Goal: Information Seeking & Learning: Check status

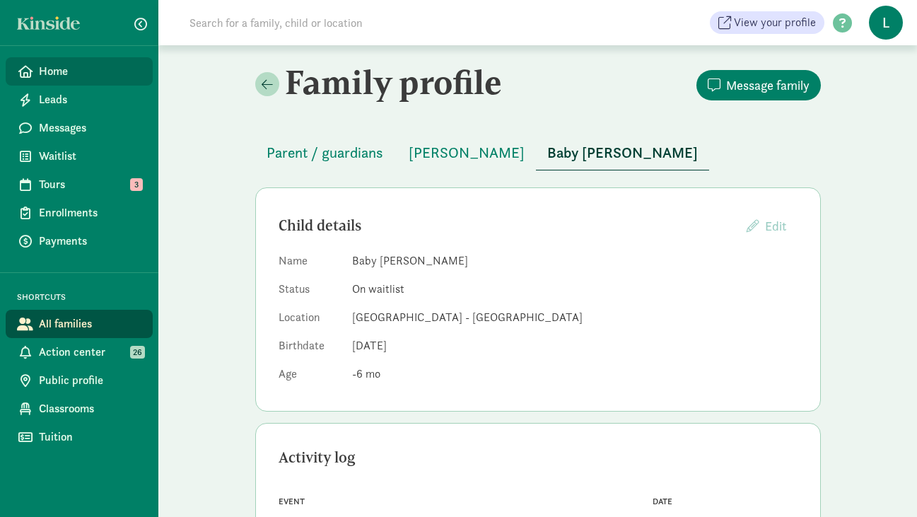
click at [66, 73] on span "Home" at bounding box center [90, 71] width 103 height 17
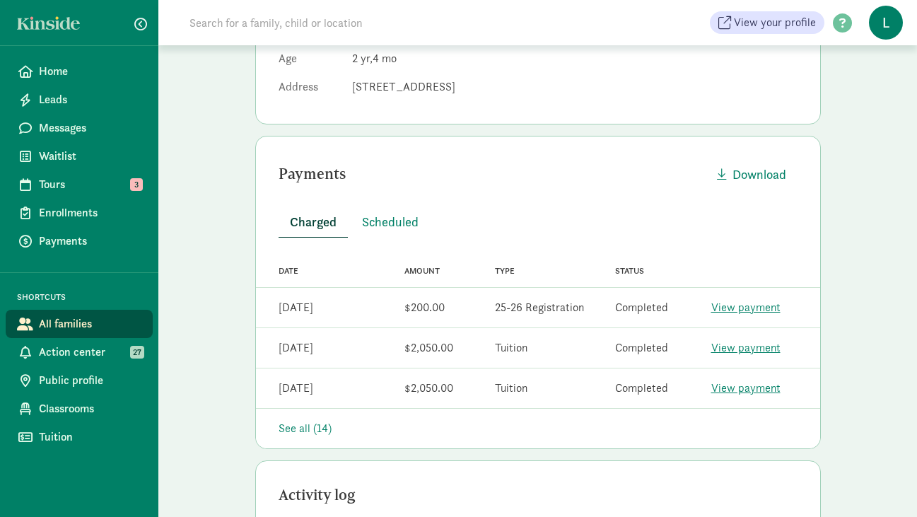
scroll to position [317, 0]
click at [739, 309] on link "View payment" at bounding box center [745, 305] width 69 height 15
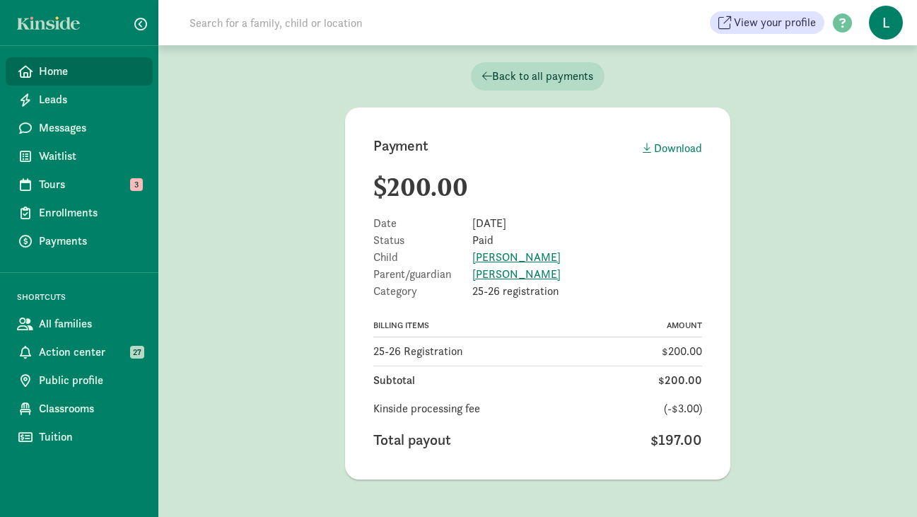
click at [59, 76] on span "Home" at bounding box center [90, 71] width 103 height 17
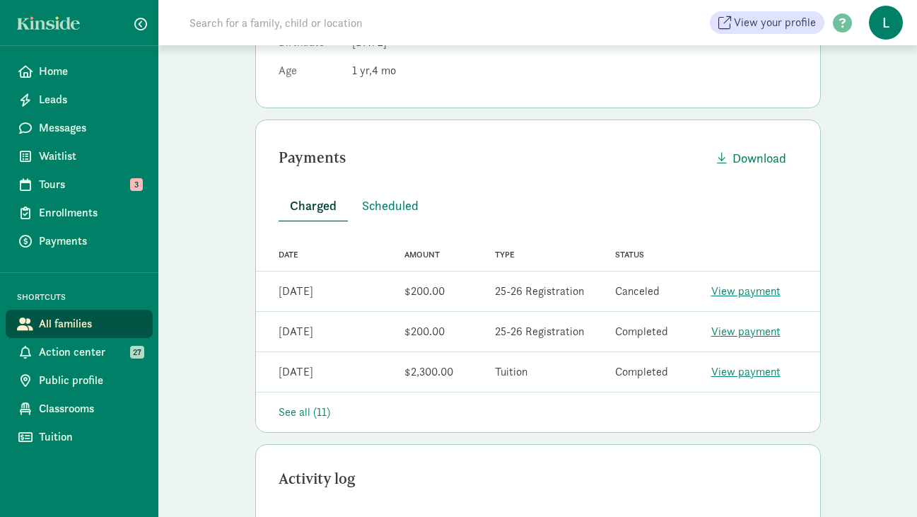
scroll to position [308, 0]
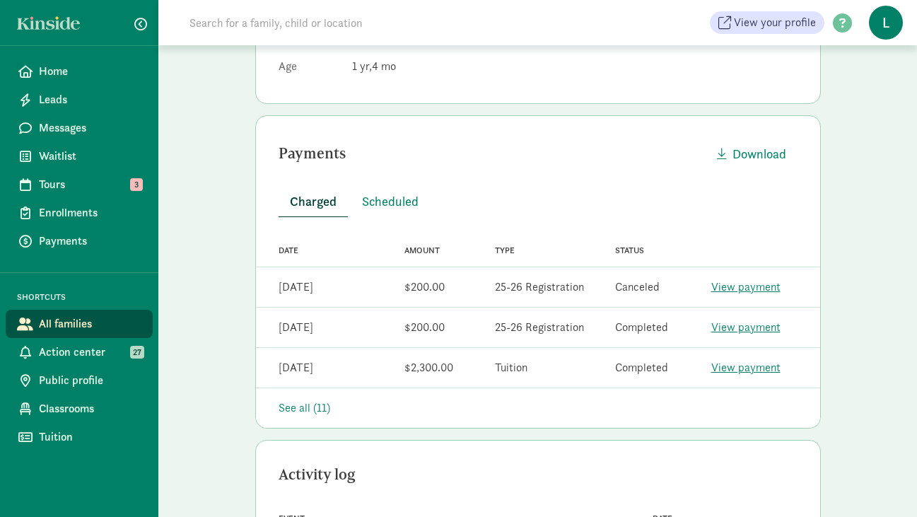
click at [282, 30] on input at bounding box center [379, 22] width 397 height 28
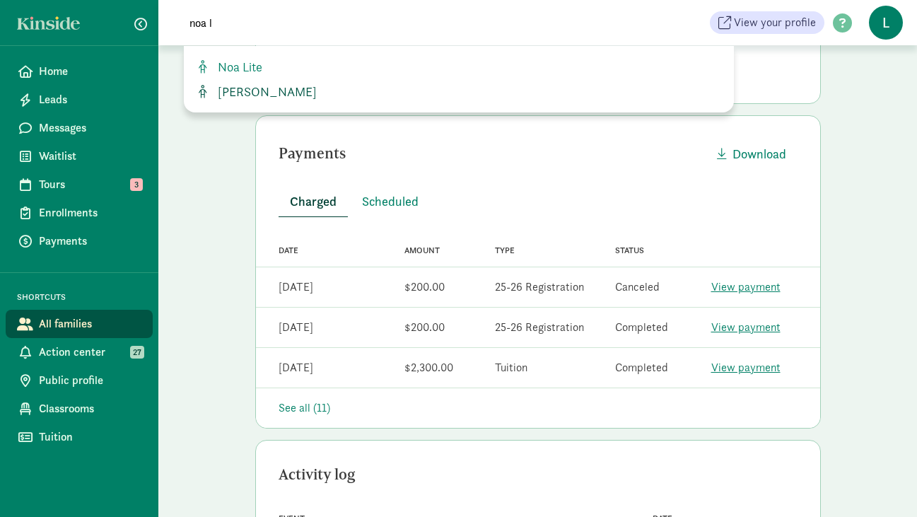
type input "noa l"
click at [257, 93] on span "[PERSON_NAME]" at bounding box center [264, 91] width 105 height 16
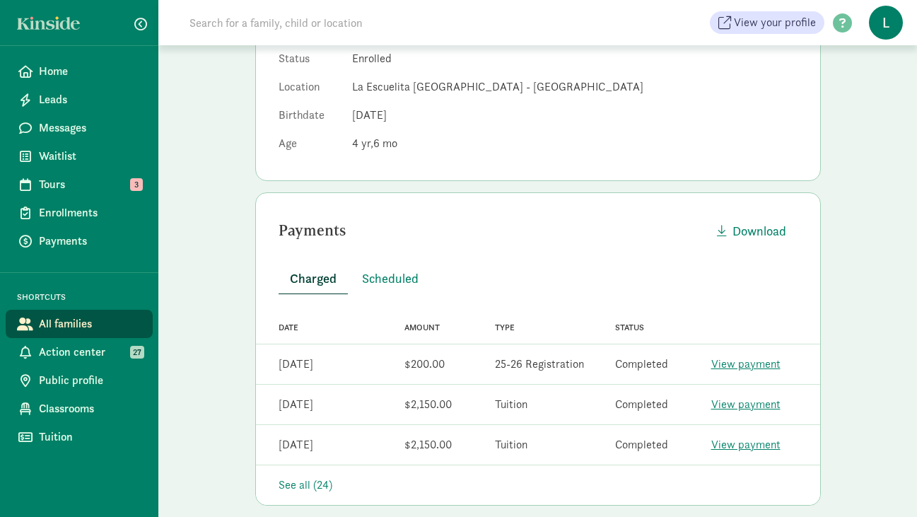
scroll to position [242, 0]
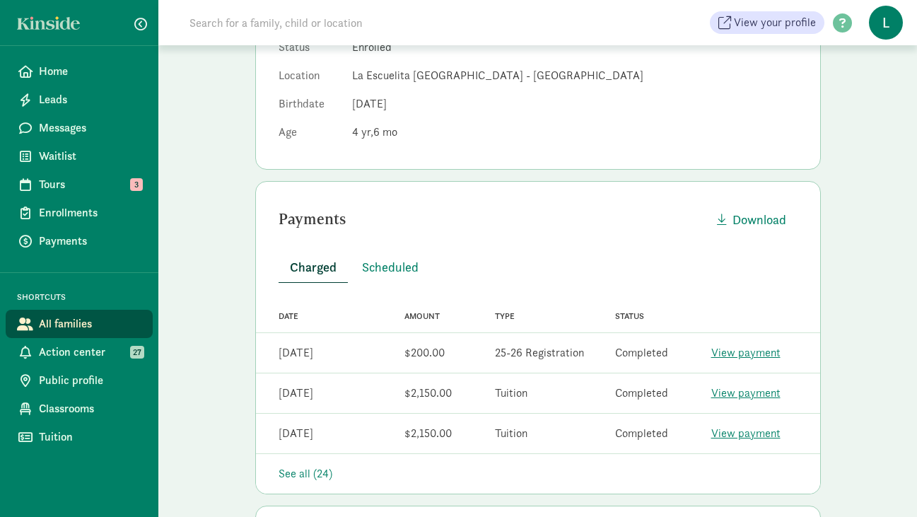
click at [730, 349] on link "View payment" at bounding box center [745, 352] width 69 height 15
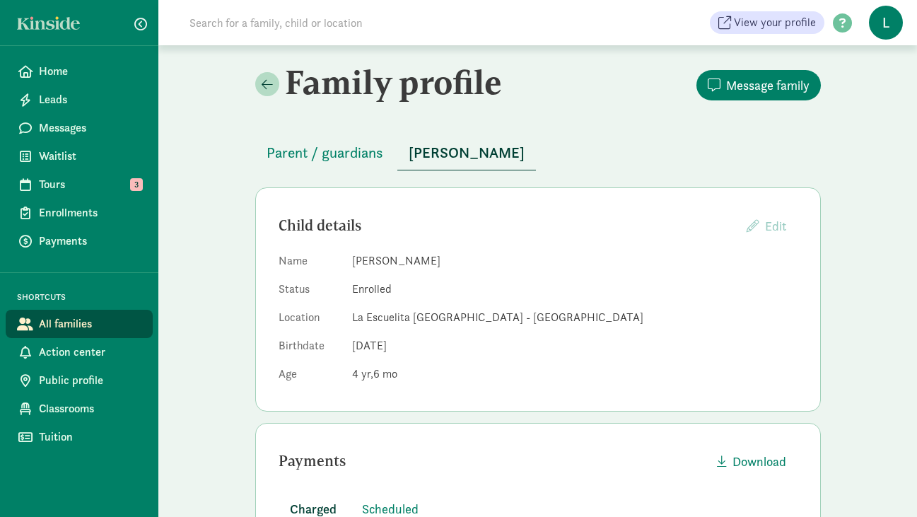
scroll to position [242, 0]
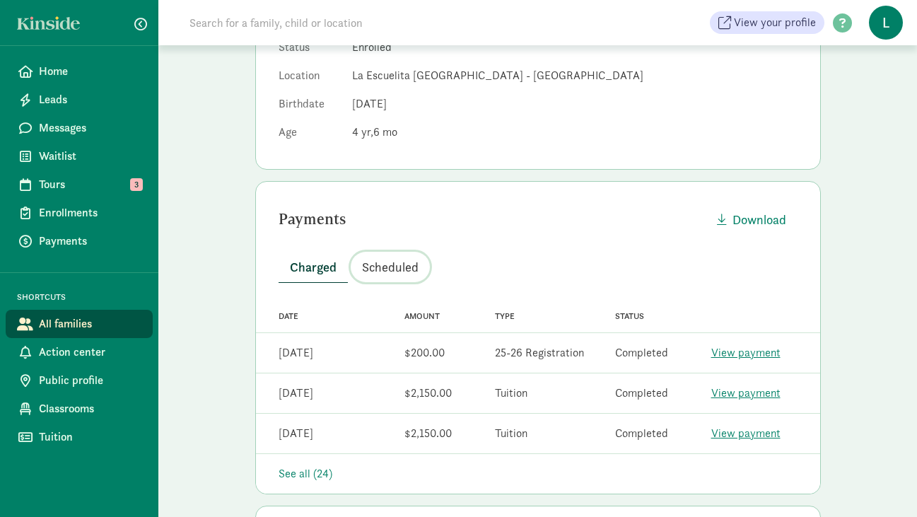
click at [398, 267] on span "Scheduled" at bounding box center [390, 266] width 57 height 19
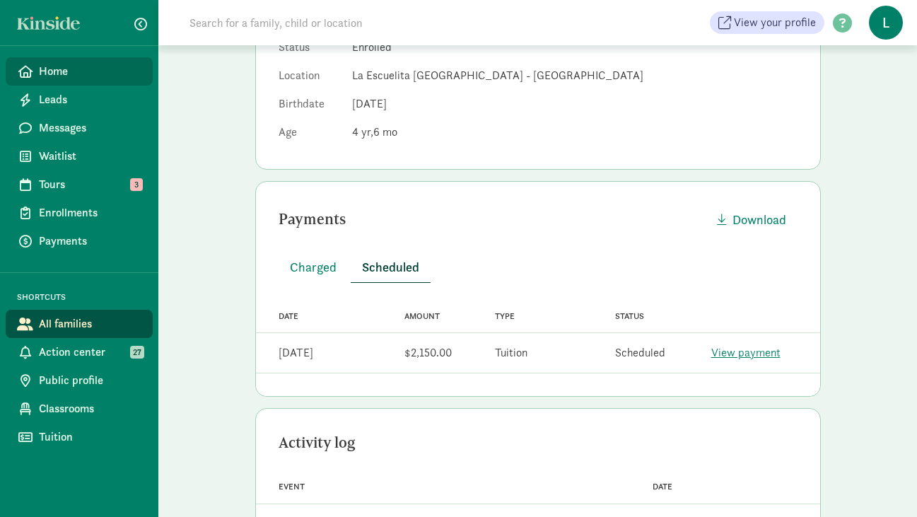
click at [57, 70] on span "Home" at bounding box center [90, 71] width 103 height 17
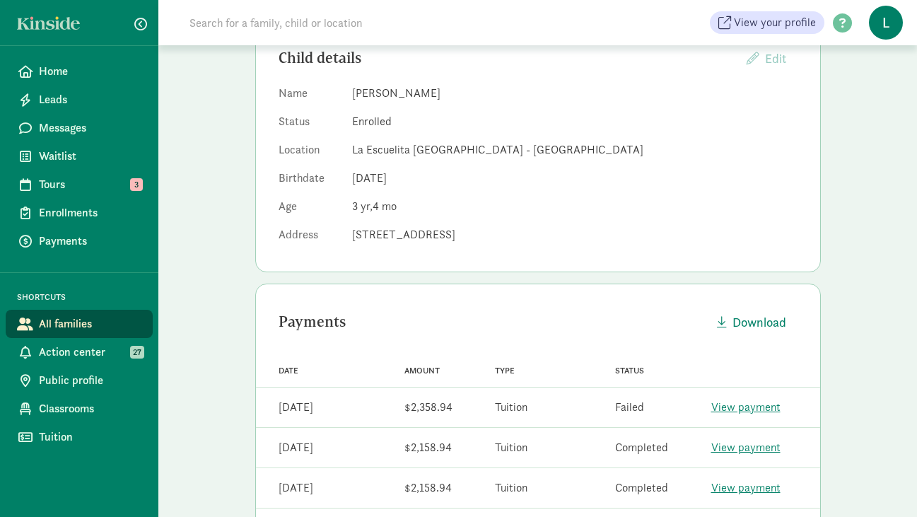
scroll to position [266, 0]
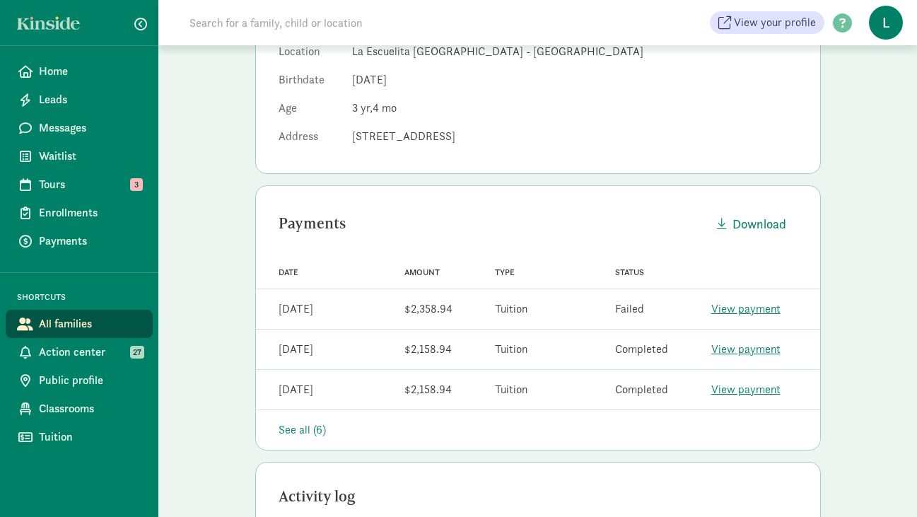
click at [736, 312] on link "View payment" at bounding box center [745, 308] width 69 height 15
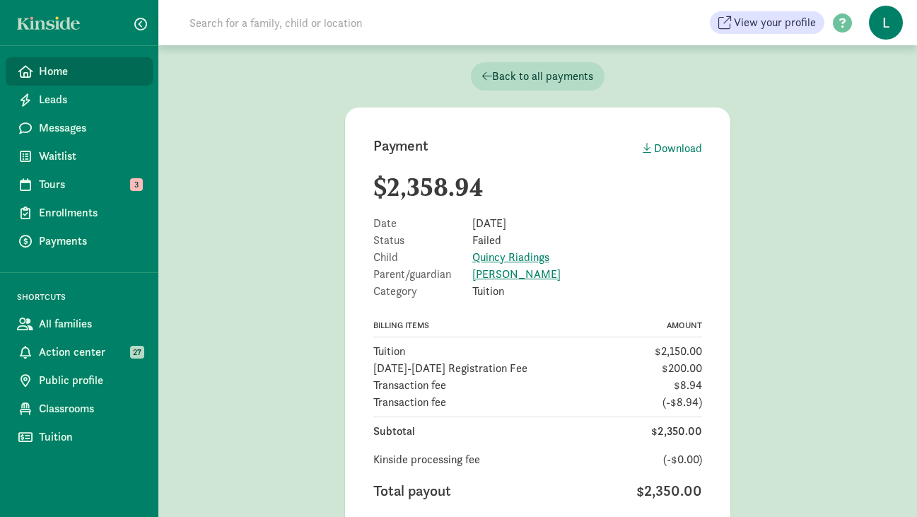
click at [57, 68] on span "Home" at bounding box center [90, 71] width 103 height 17
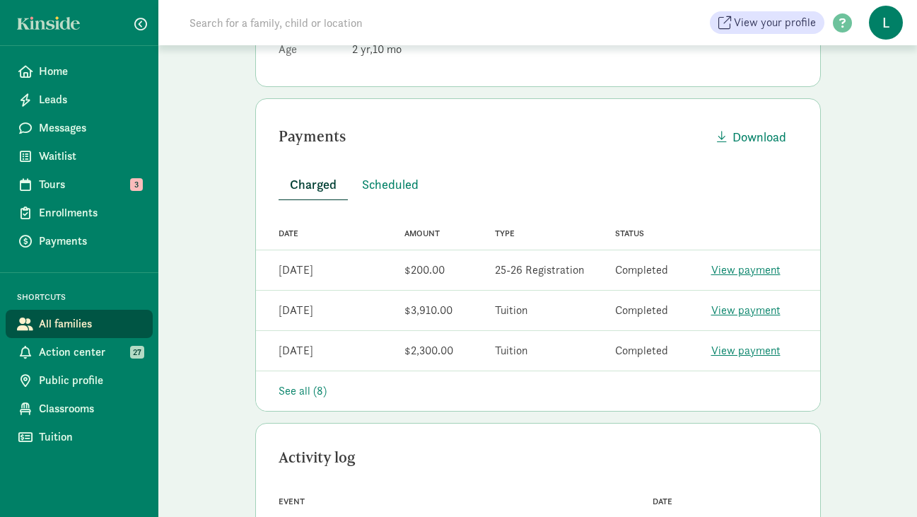
scroll to position [390, 0]
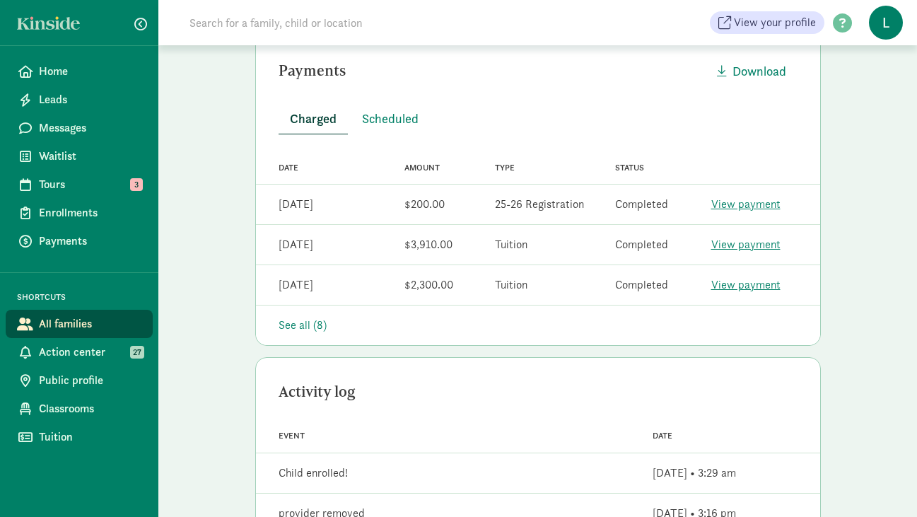
click at [240, 29] on input at bounding box center [379, 22] width 397 height 28
paste input "[PERSON_NAME]"
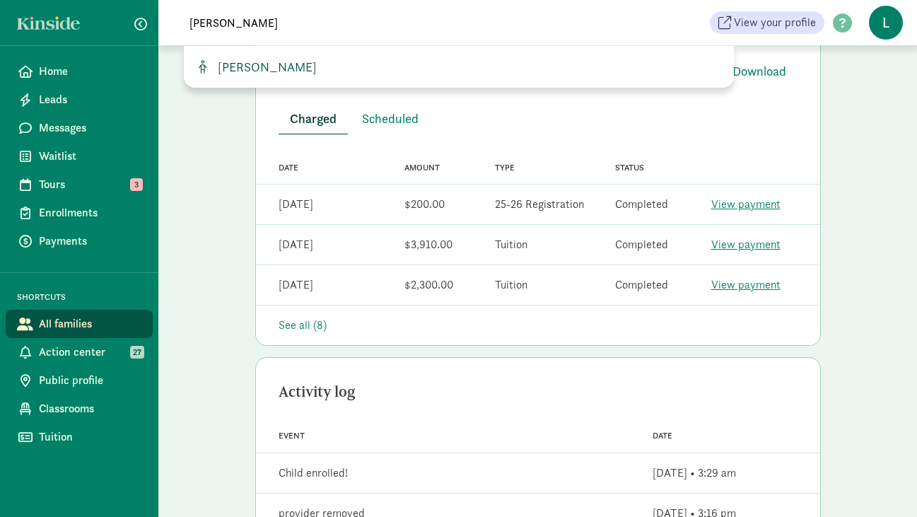
type input "[PERSON_NAME]"
click at [280, 59] on span "[PERSON_NAME]" at bounding box center [264, 67] width 105 height 16
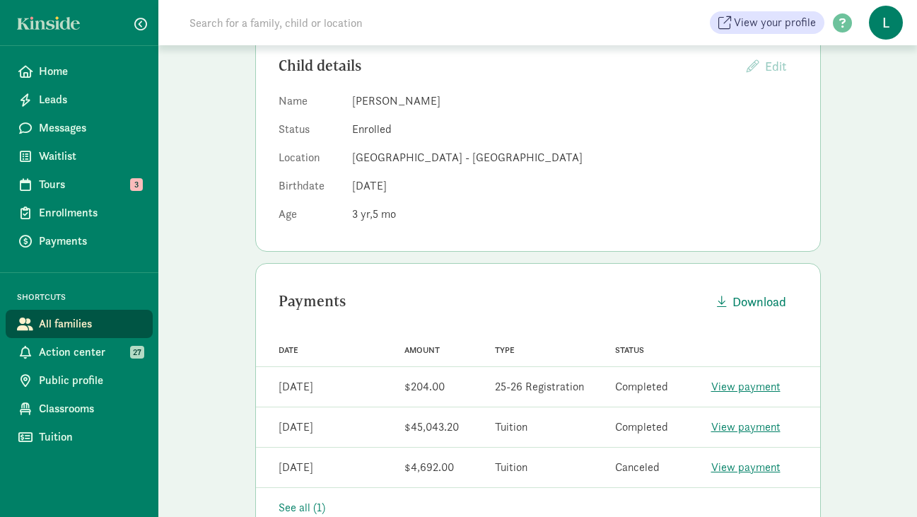
scroll to position [345, 0]
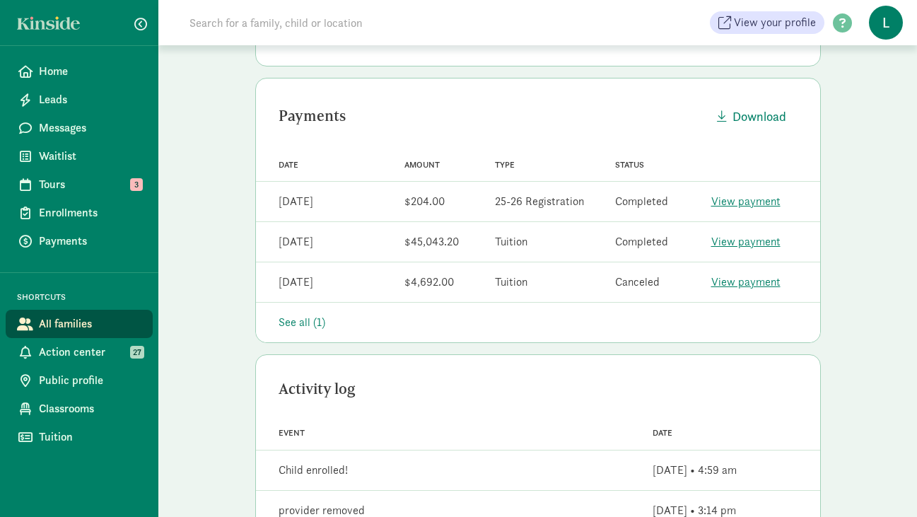
click at [736, 206] on link "View payment" at bounding box center [745, 201] width 69 height 15
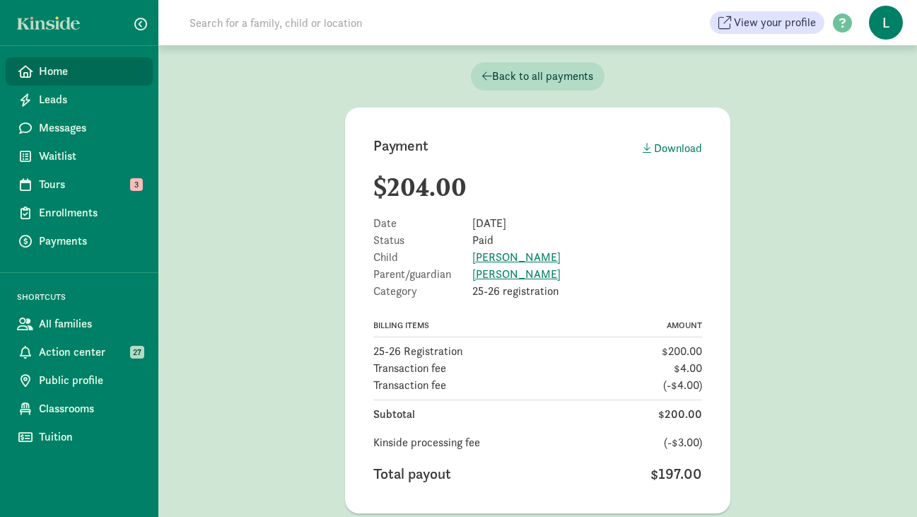
click at [47, 74] on span "Home" at bounding box center [90, 71] width 103 height 17
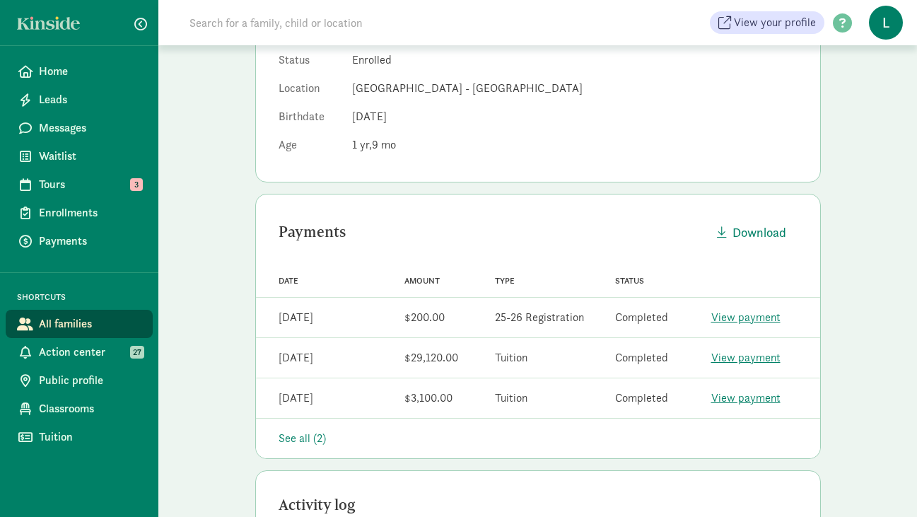
scroll to position [237, 0]
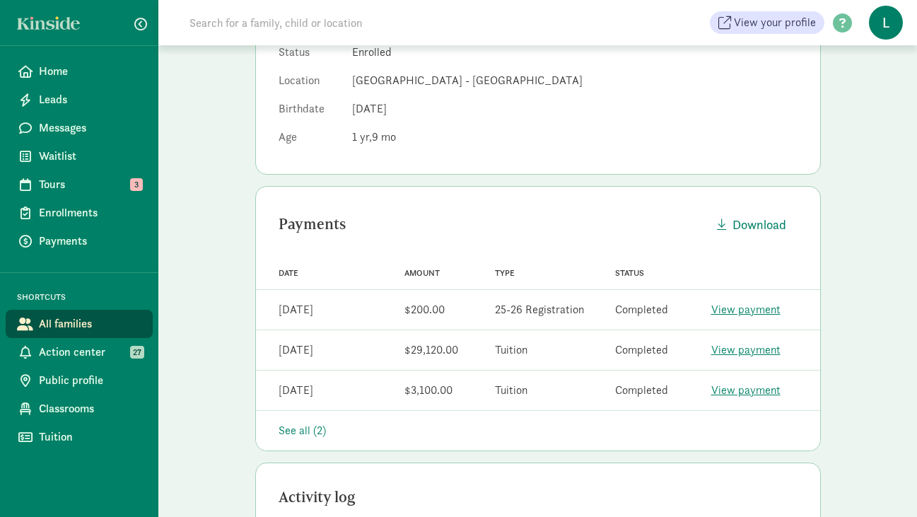
click at [226, 27] on input at bounding box center [379, 22] width 397 height 28
click at [212, 30] on input at bounding box center [379, 22] width 397 height 28
paste input "[PERSON_NAME]"
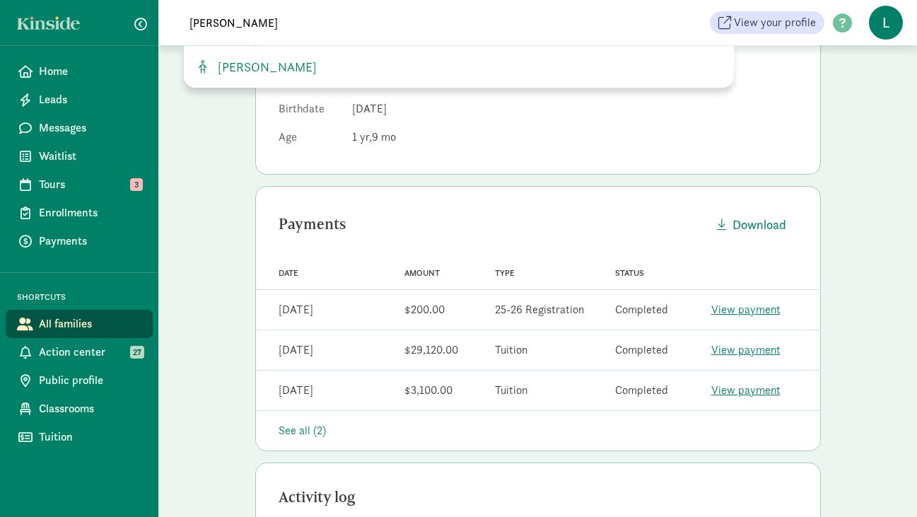
type input "[PERSON_NAME]"
click at [277, 69] on span "[PERSON_NAME]" at bounding box center [264, 67] width 105 height 16
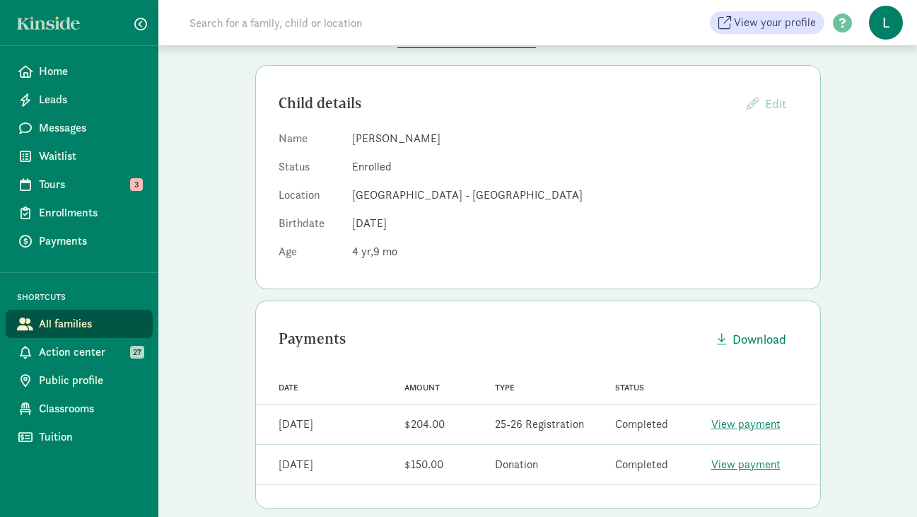
scroll to position [187, 0]
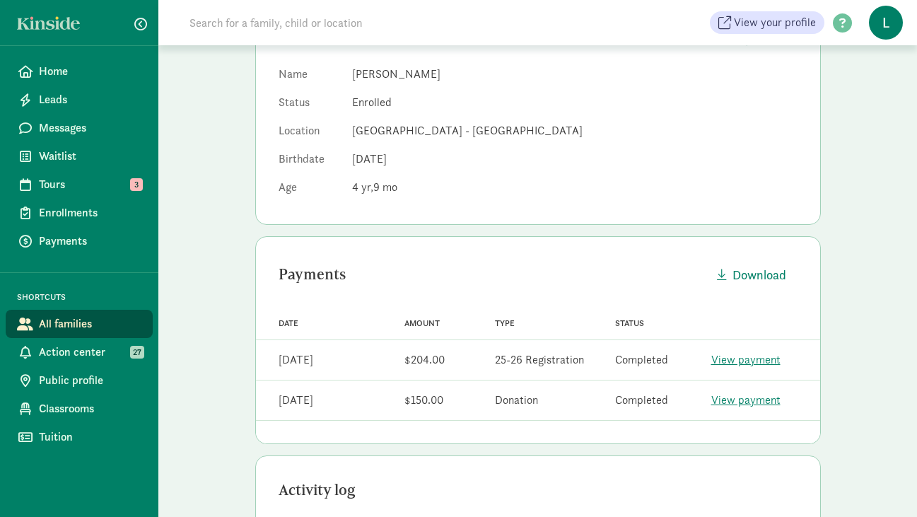
click at [248, 20] on input at bounding box center [379, 22] width 397 height 28
paste input "[PERSON_NAME] [PERSON_NAME] Chahud"
click at [250, 26] on input "[PERSON_NAME] [PERSON_NAME] Chahud" at bounding box center [379, 22] width 397 height 28
drag, startPoint x: 250, startPoint y: 26, endPoint x: 225, endPoint y: 26, distance: 24.7
click at [225, 26] on input "Benicio Jose Chahud" at bounding box center [379, 22] width 397 height 28
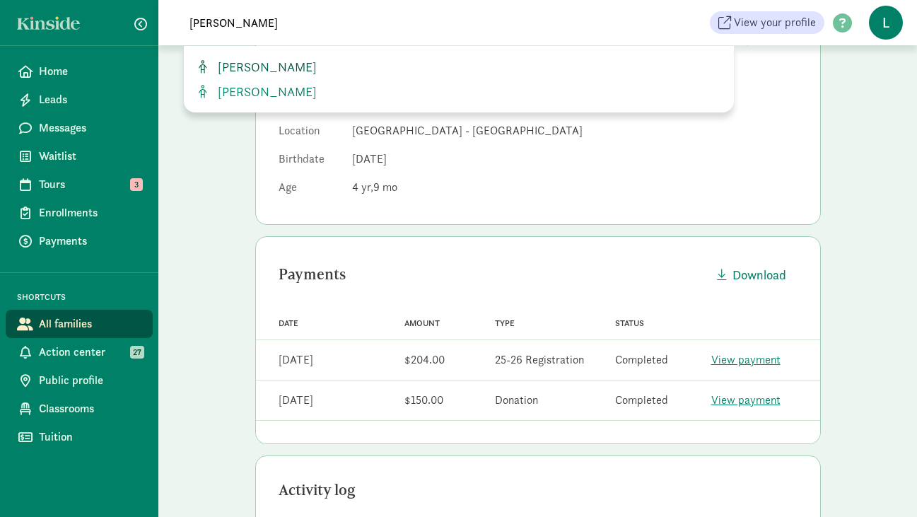
type input "[PERSON_NAME]"
click at [295, 66] on span "Benicio Chahud" at bounding box center [264, 67] width 105 height 16
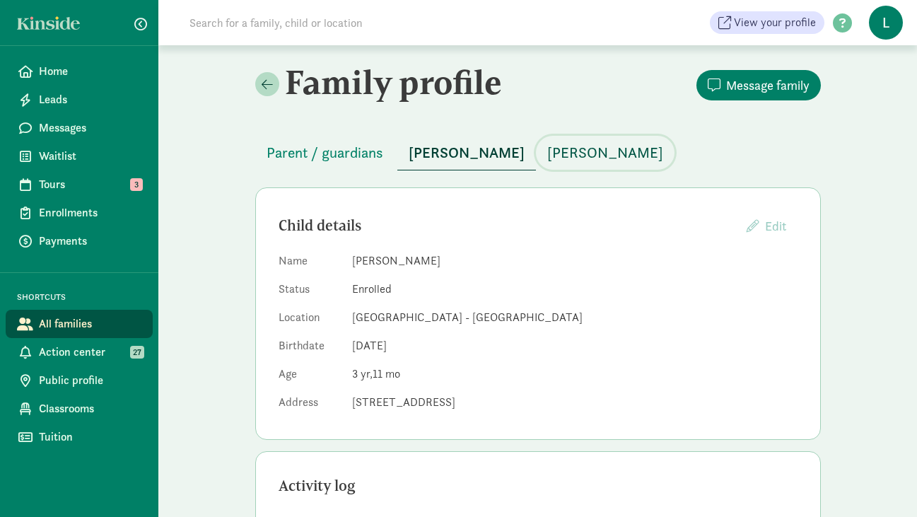
click at [585, 151] on span "Benicio Chahud" at bounding box center [605, 152] width 116 height 23
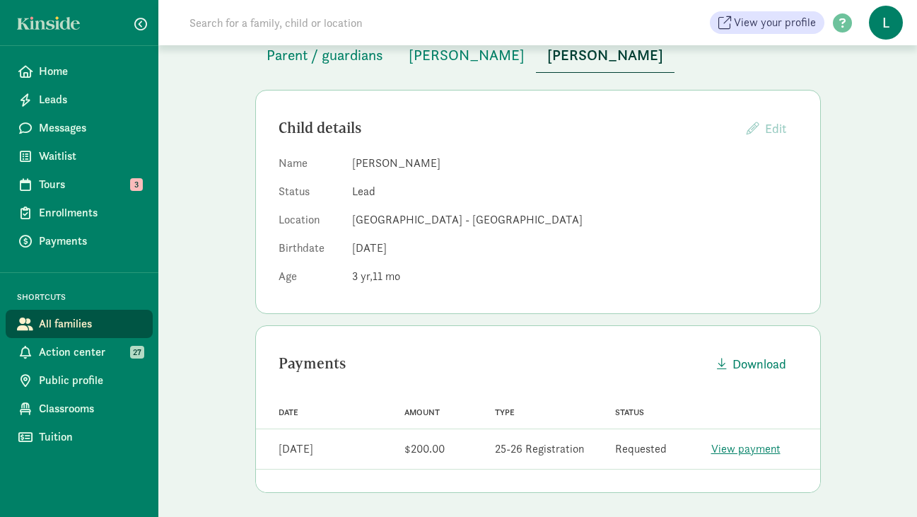
scroll to position [102, 0]
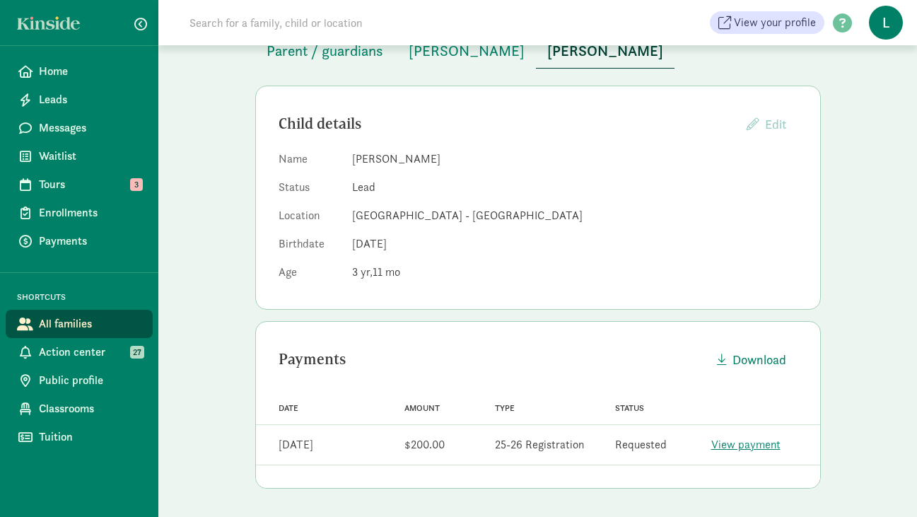
click at [727, 455] on div "View payment" at bounding box center [754, 445] width 120 height 28
click at [727, 446] on link "View payment" at bounding box center [745, 444] width 69 height 15
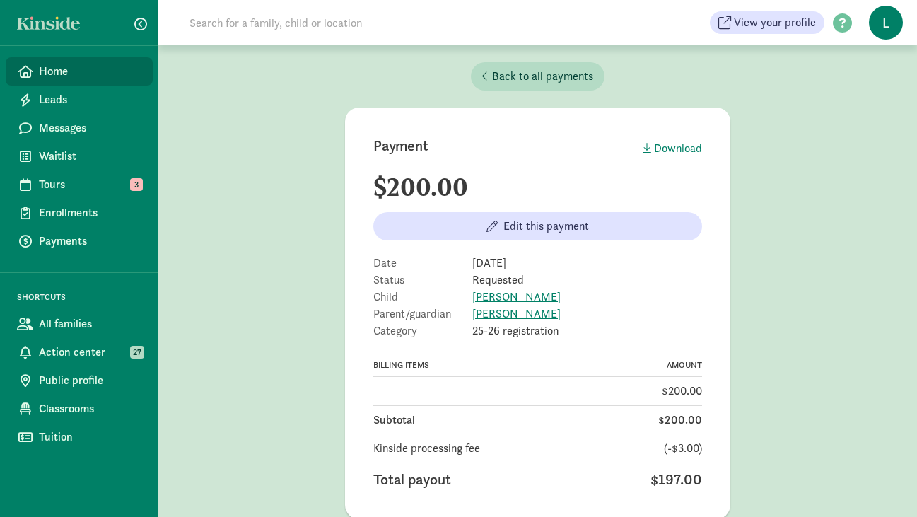
click at [64, 72] on span "Home" at bounding box center [90, 71] width 103 height 17
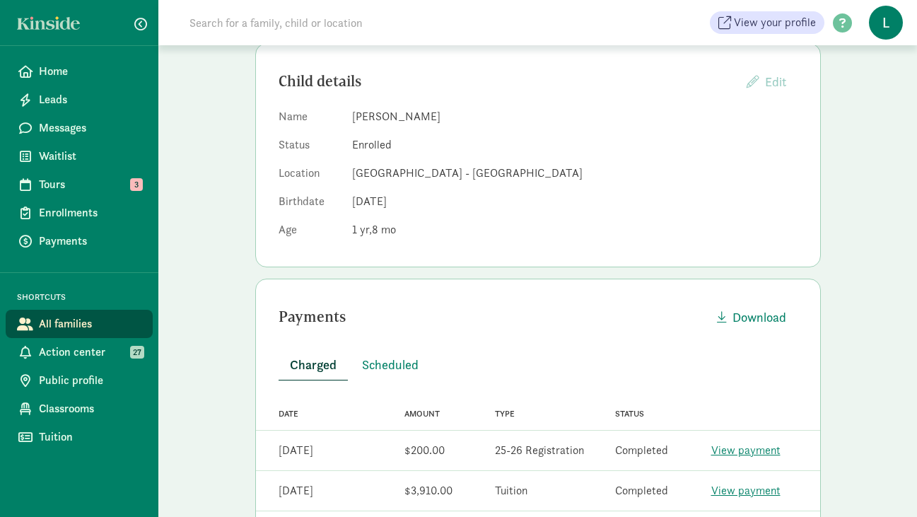
scroll to position [91, 0]
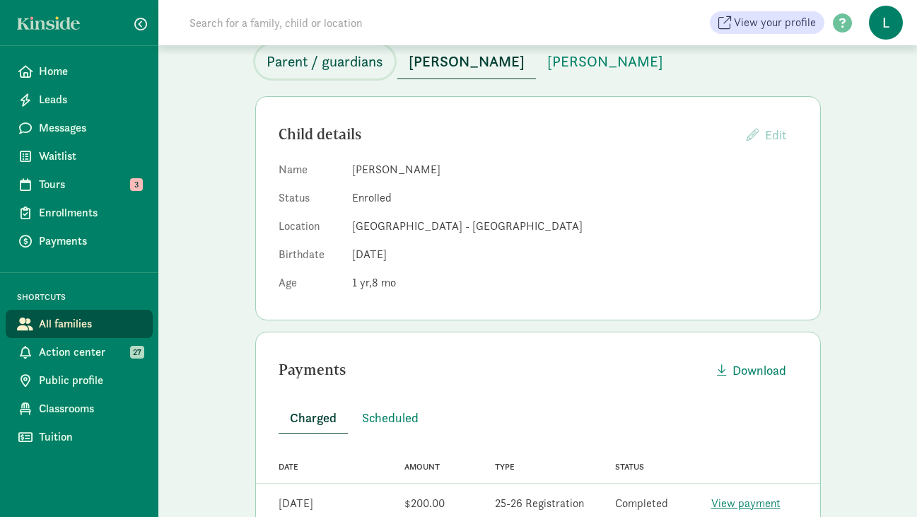
click at [334, 64] on span "Parent / guardians" at bounding box center [325, 61] width 117 height 23
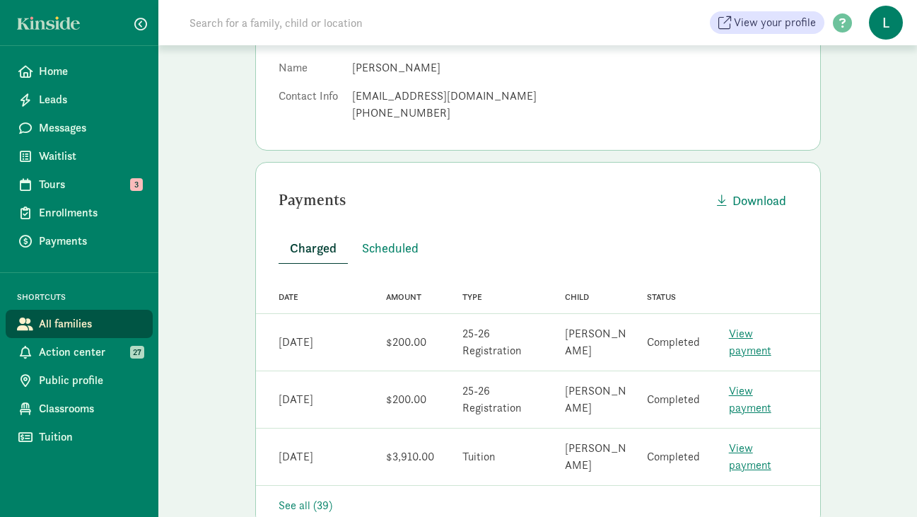
scroll to position [194, 0]
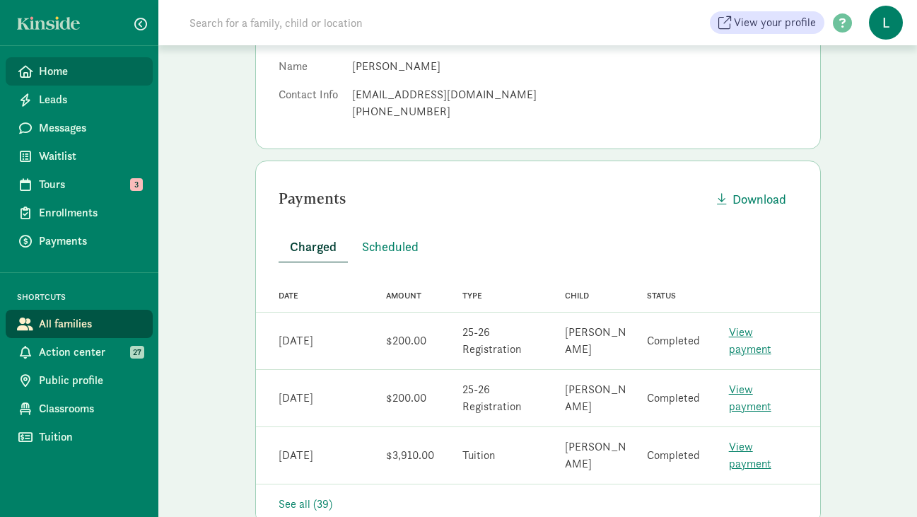
click at [45, 71] on span "Home" at bounding box center [90, 71] width 103 height 17
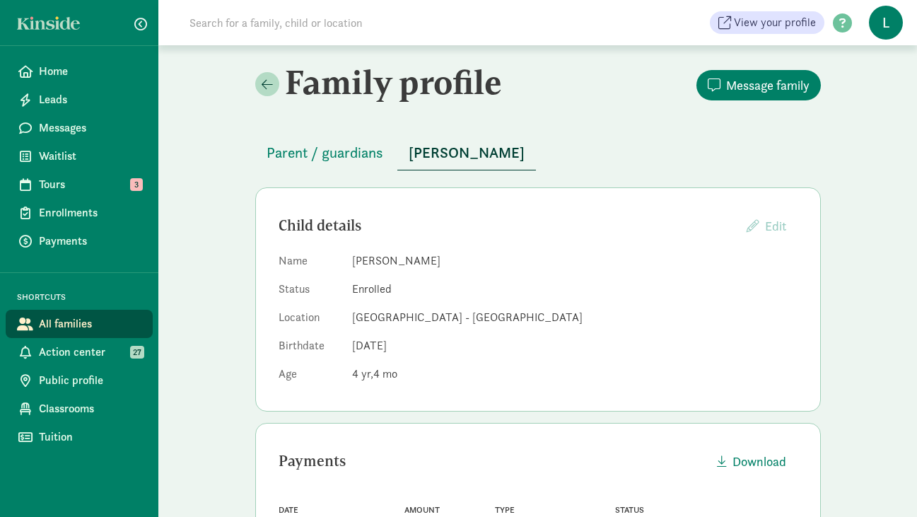
click at [252, 24] on input at bounding box center [379, 22] width 397 height 28
paste input "Landon Chiam"
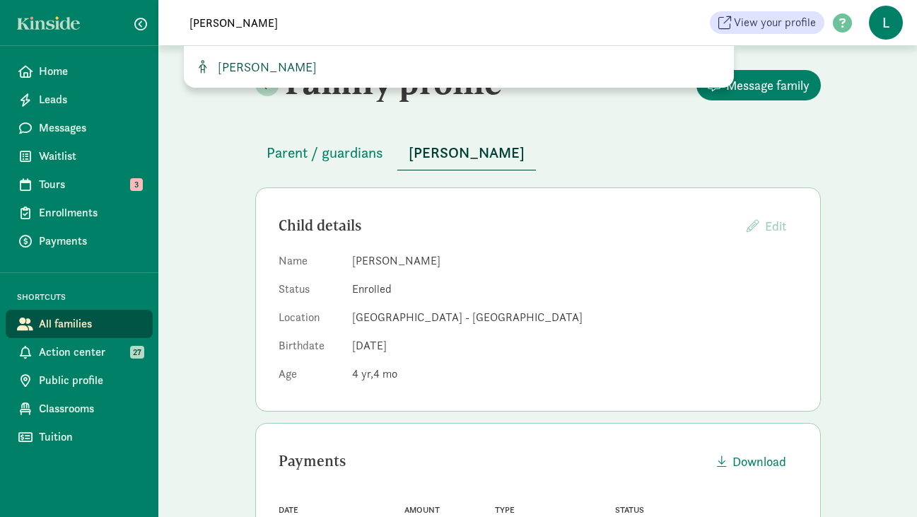
type input "Landon Chiam"
click at [279, 67] on span "Landon Chiam" at bounding box center [264, 67] width 105 height 16
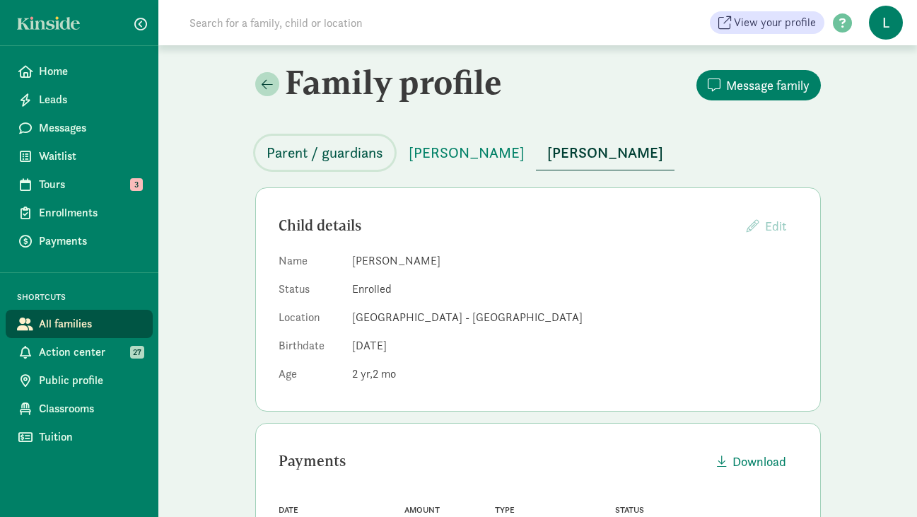
click at [334, 155] on span "Parent / guardians" at bounding box center [325, 152] width 117 height 23
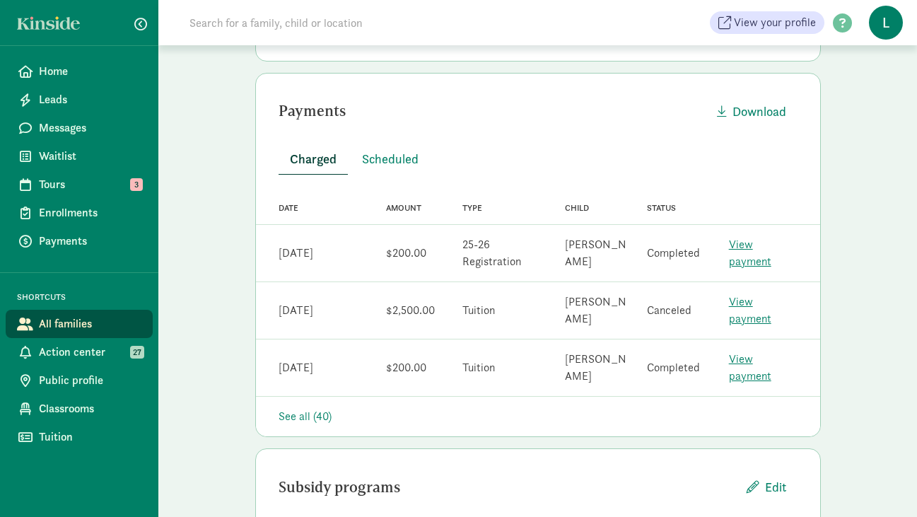
scroll to position [275, 0]
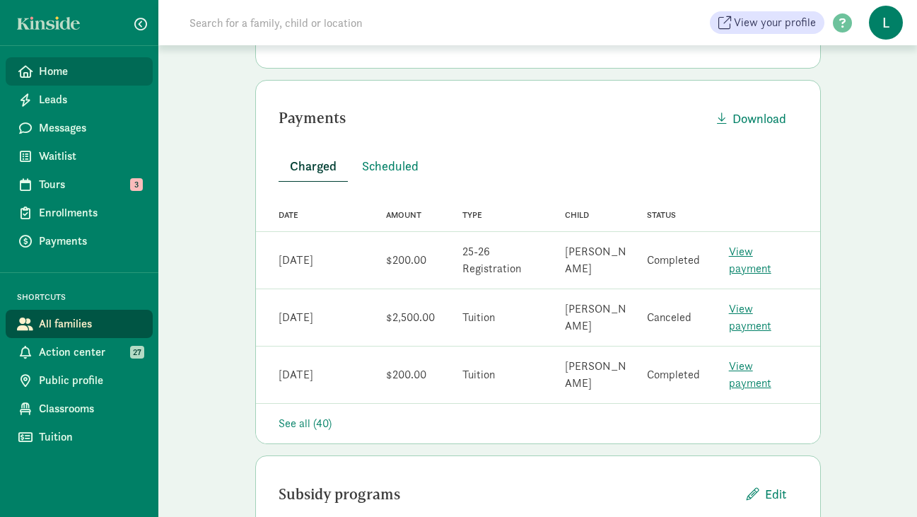
click at [46, 67] on span "Home" at bounding box center [90, 71] width 103 height 17
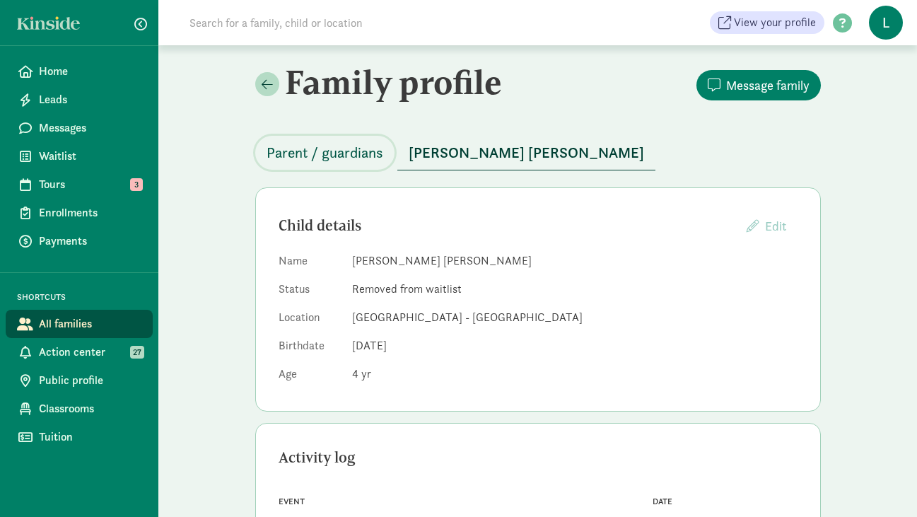
click at [332, 159] on span "Parent / guardians" at bounding box center [325, 152] width 117 height 23
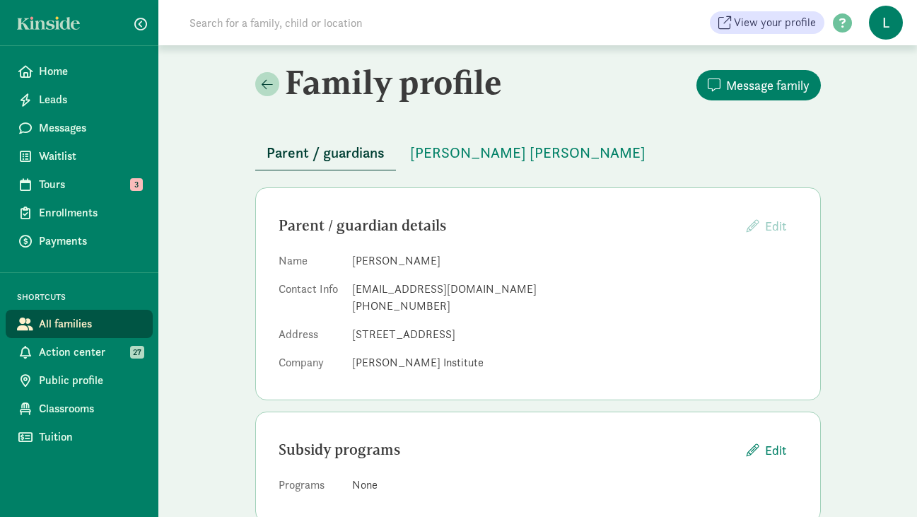
scroll to position [33, 0]
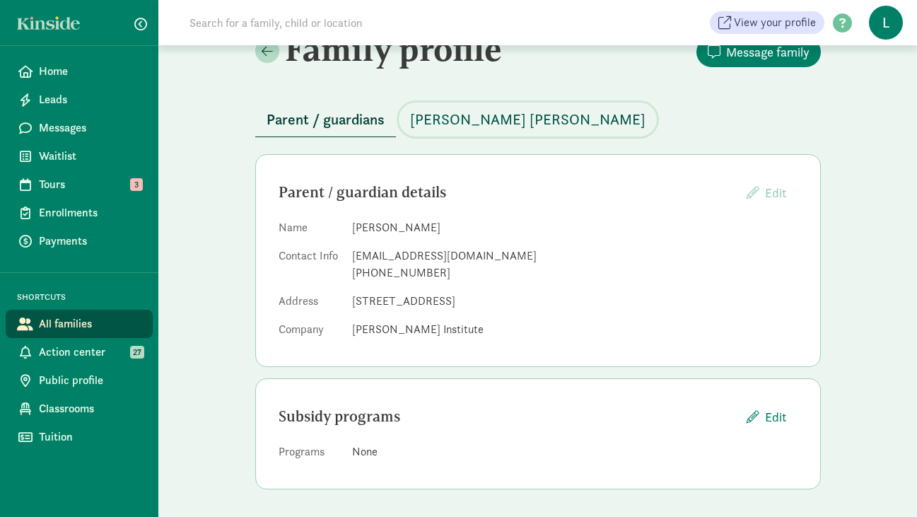
click at [441, 127] on span "Leo Ben Simon" at bounding box center [527, 119] width 235 height 23
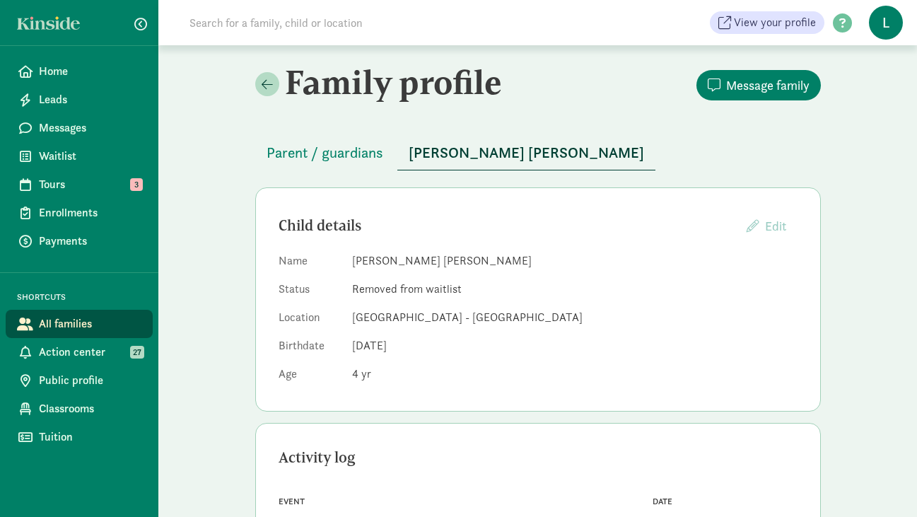
click at [253, 25] on input at bounding box center [379, 22] width 397 height 28
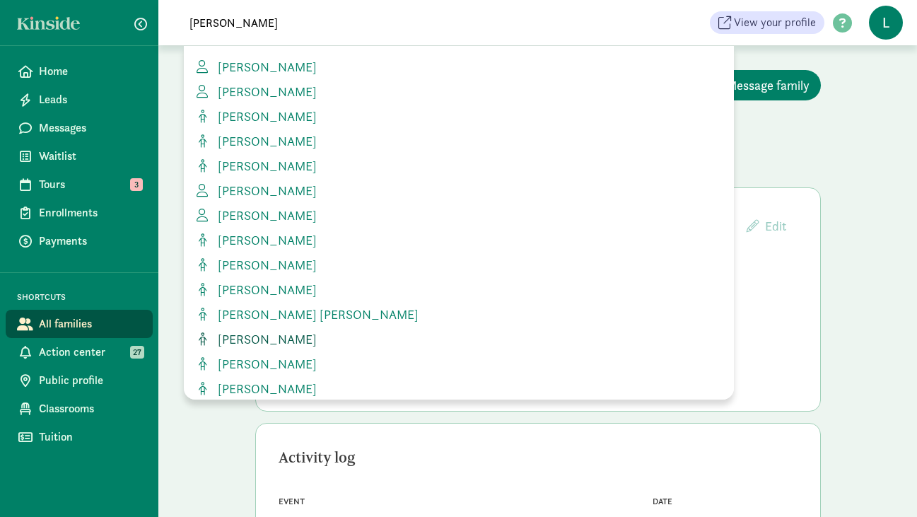
type input "leo"
click at [267, 336] on span "Leo Ben-Simon" at bounding box center [264, 339] width 105 height 16
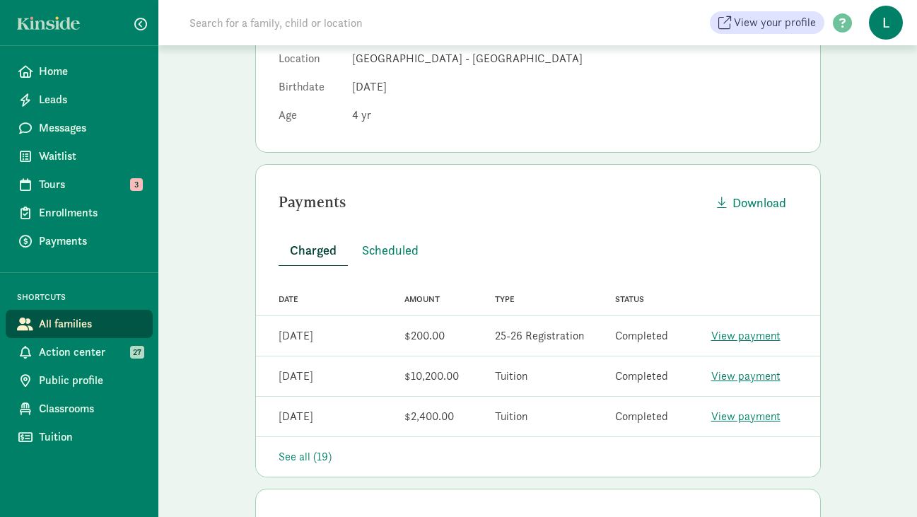
scroll to position [269, 0]
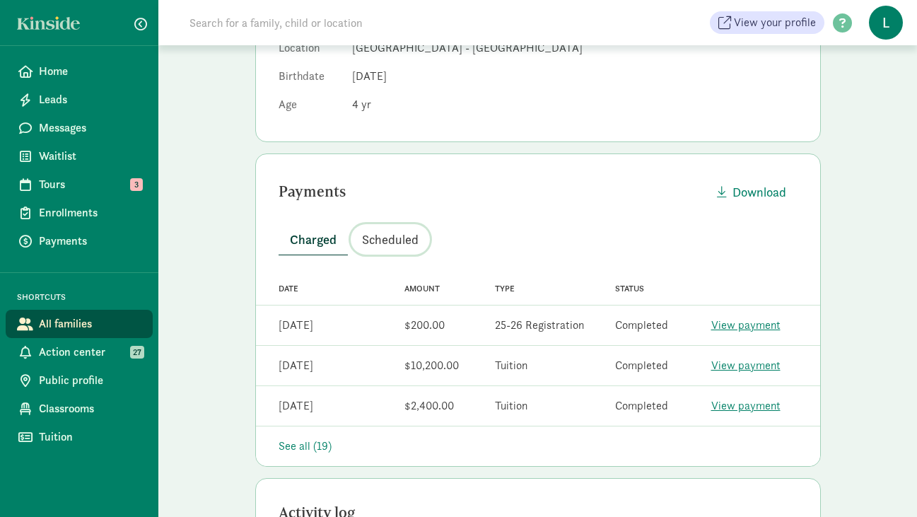
click at [409, 239] on span "Scheduled" at bounding box center [390, 239] width 57 height 19
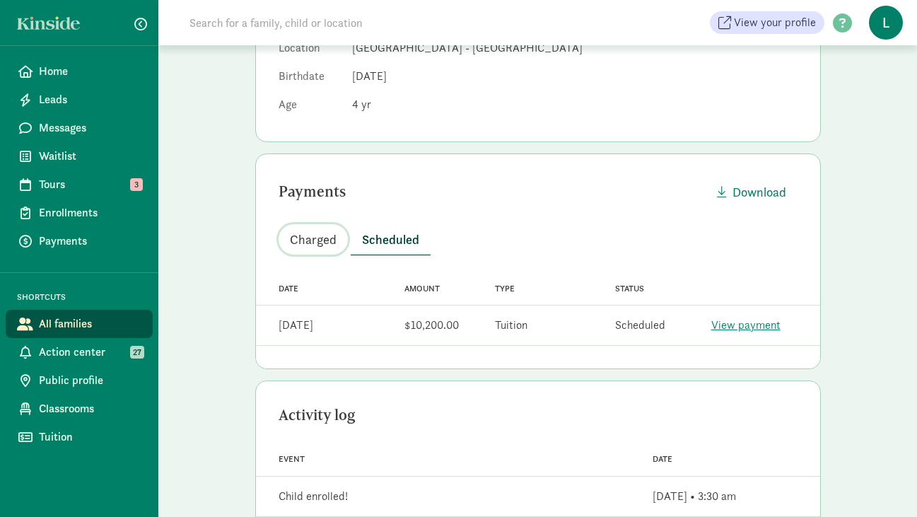
click at [316, 240] on span "Charged" at bounding box center [313, 239] width 47 height 19
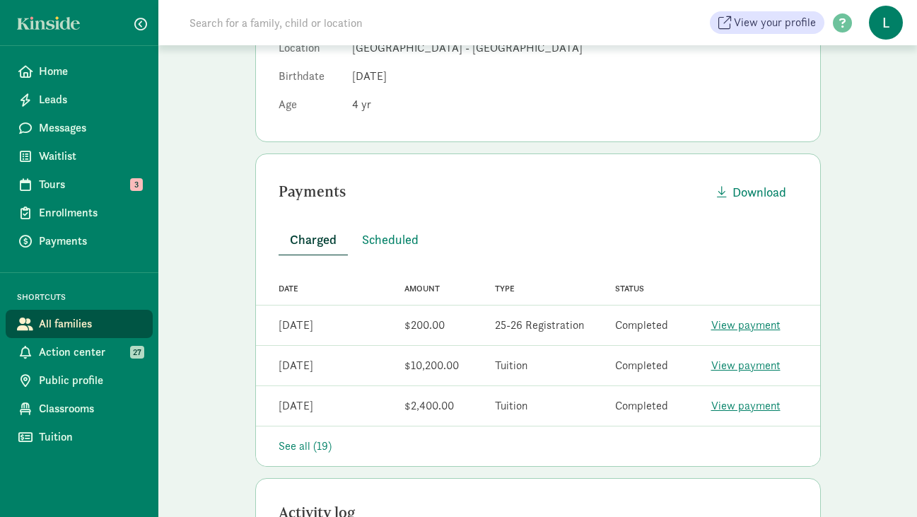
click at [219, 28] on input at bounding box center [379, 22] width 397 height 28
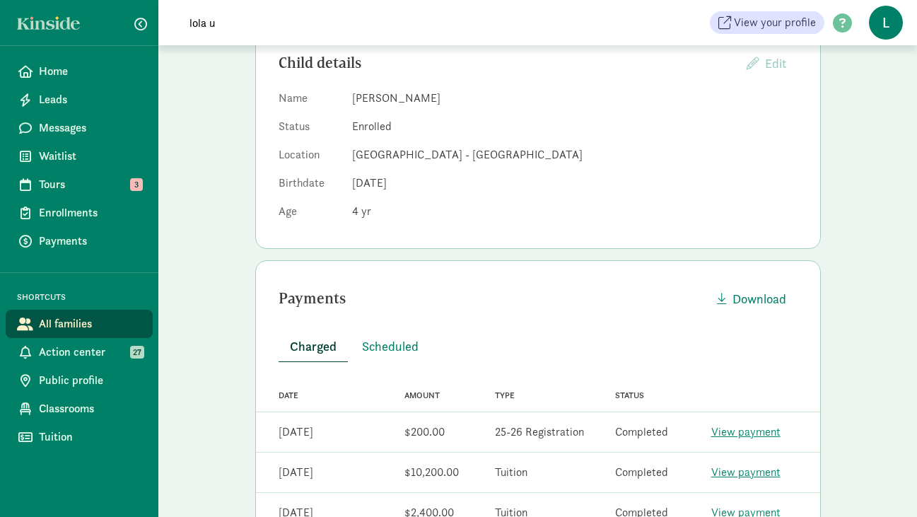
scroll to position [6, 0]
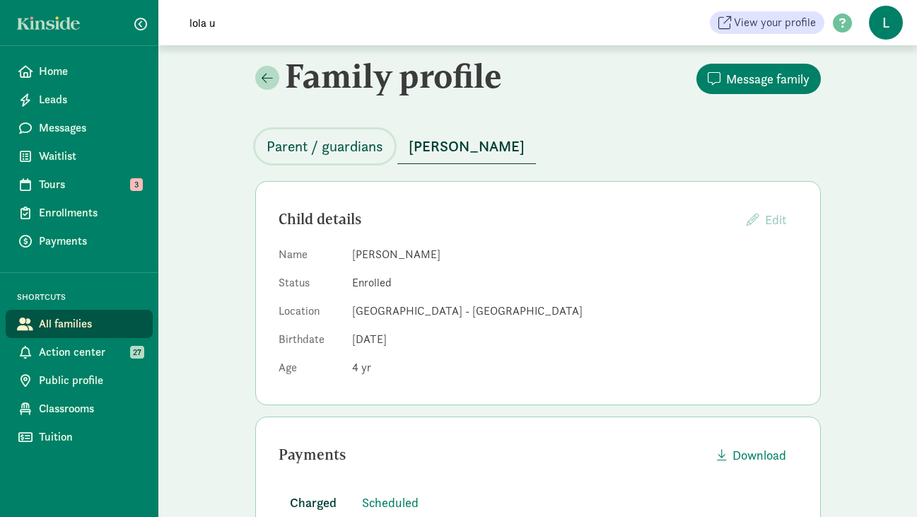
click at [320, 139] on span "Parent / guardians" at bounding box center [325, 146] width 117 height 23
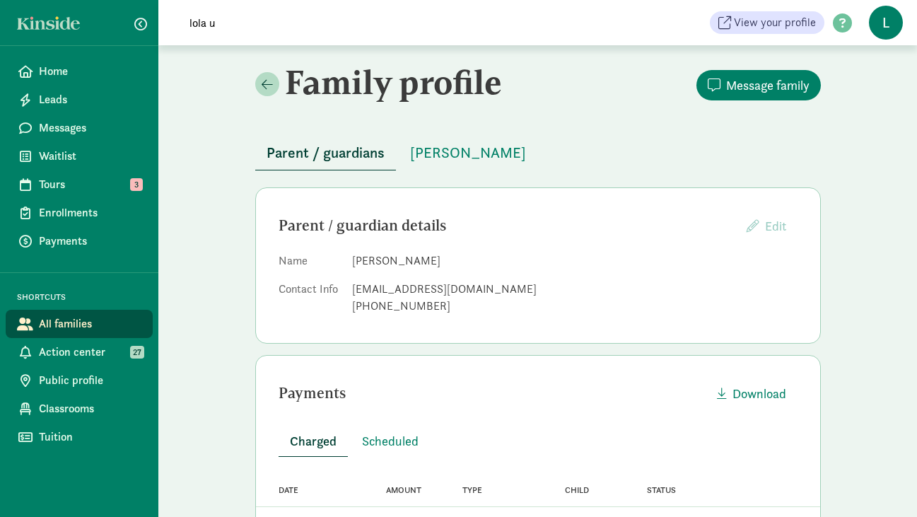
click at [221, 21] on input "lola u" at bounding box center [379, 22] width 397 height 28
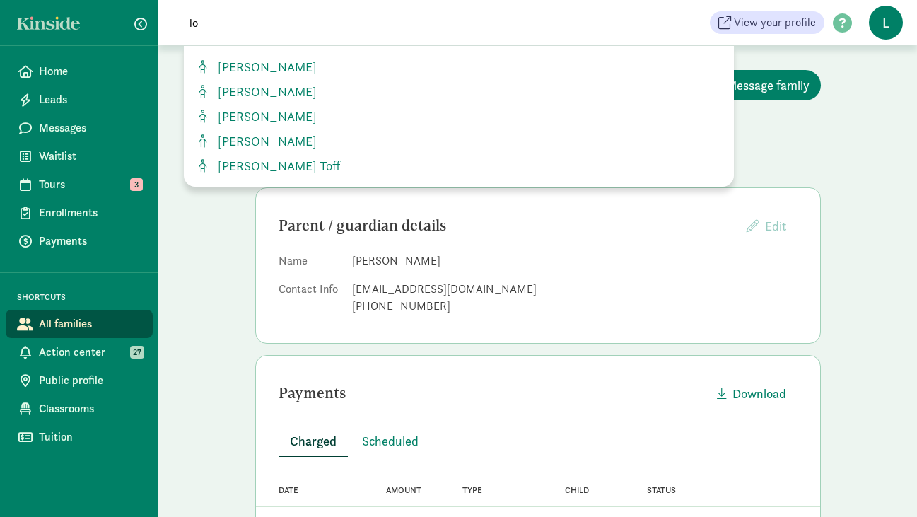
type input "l"
type input "urbina"
click at [260, 139] on span "Pedro Urbina Escos" at bounding box center [264, 141] width 105 height 16
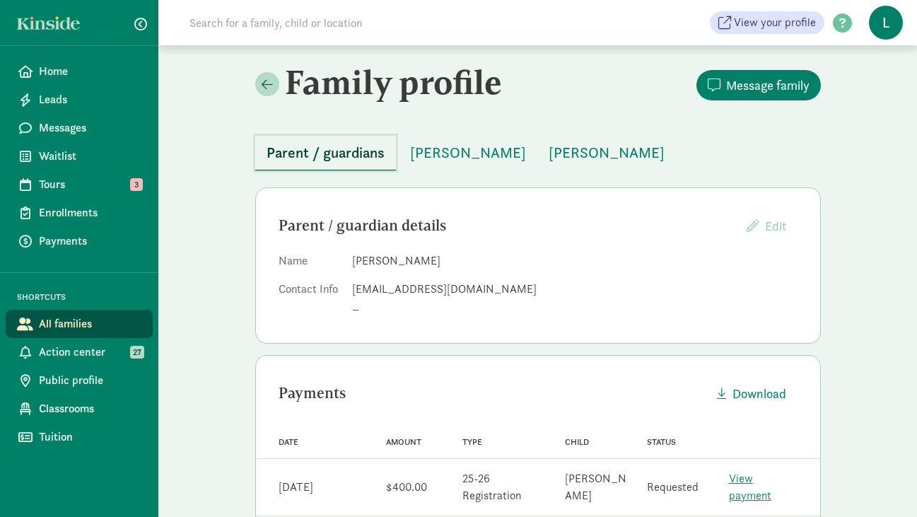
click at [349, 160] on span "Parent / guardians" at bounding box center [326, 152] width 118 height 23
click at [213, 21] on input at bounding box center [379, 22] width 397 height 28
click at [64, 69] on span "Home" at bounding box center [90, 71] width 103 height 17
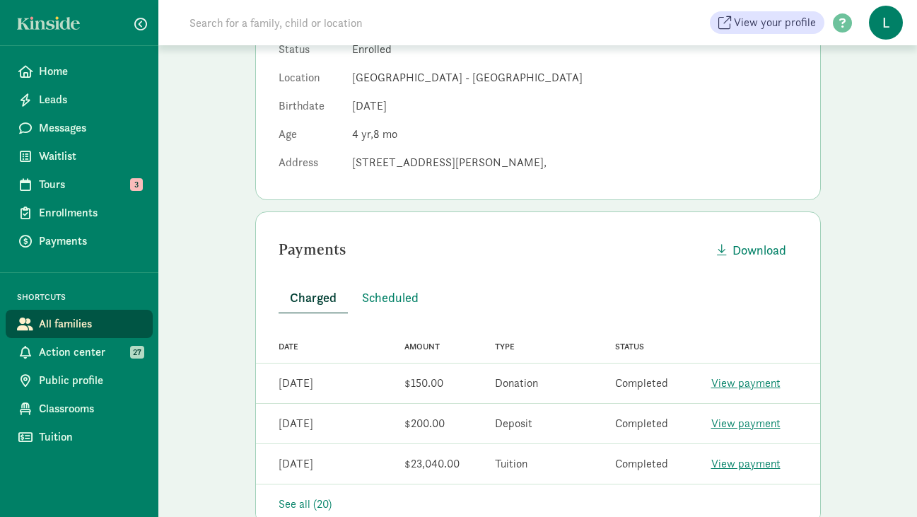
scroll to position [245, 0]
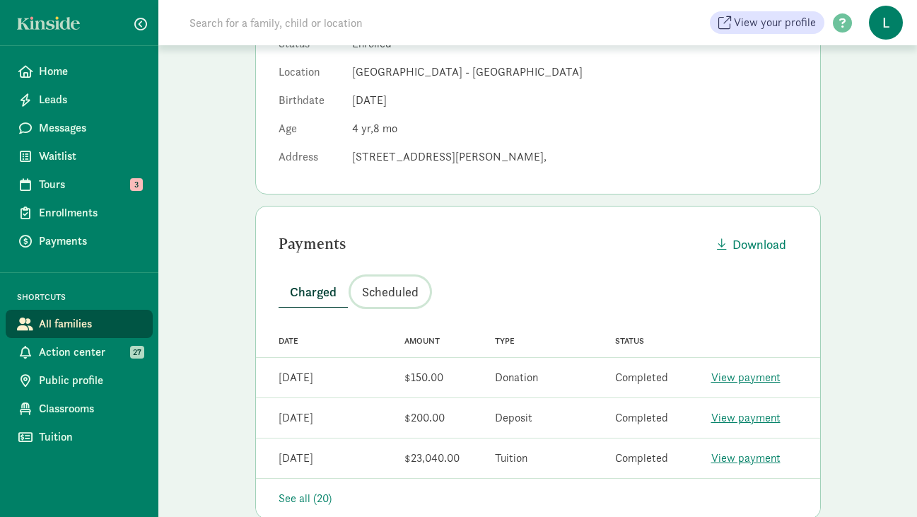
click at [376, 288] on span "Scheduled" at bounding box center [390, 291] width 57 height 19
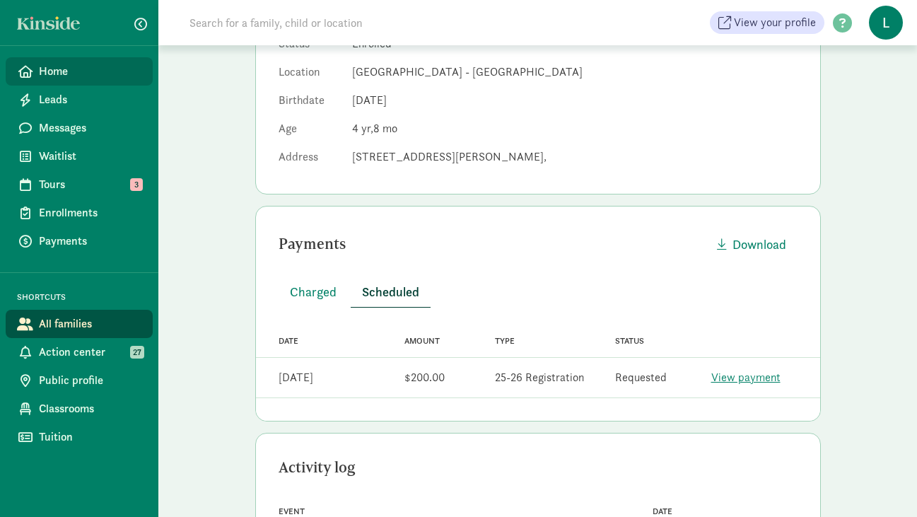
click at [82, 69] on span "Home" at bounding box center [90, 71] width 103 height 17
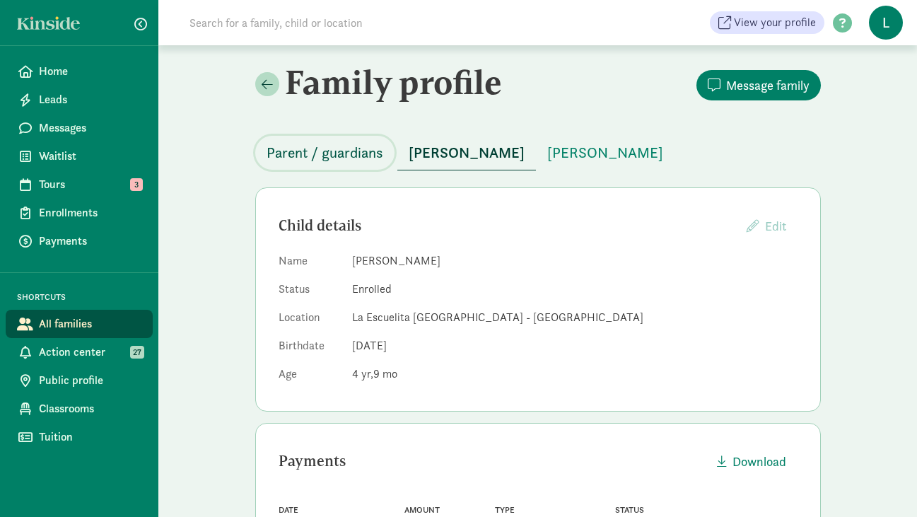
click at [312, 158] on span "Parent / guardians" at bounding box center [325, 152] width 117 height 23
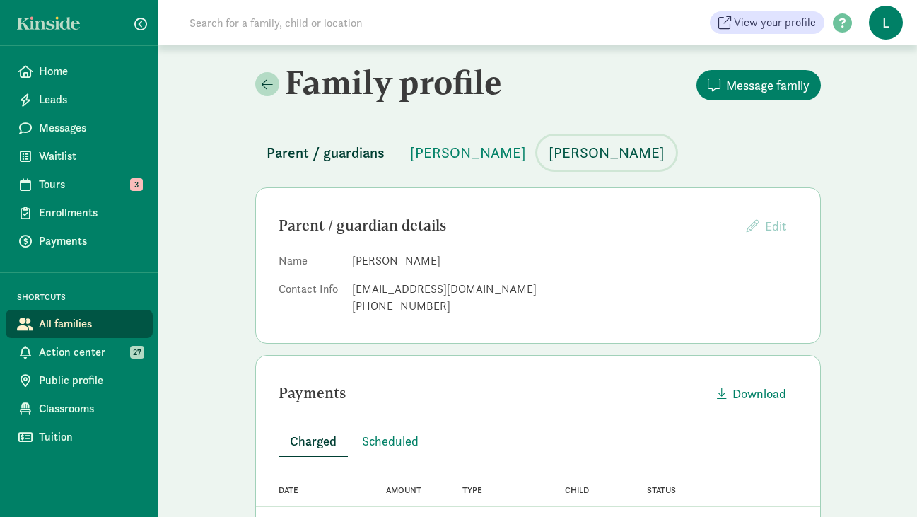
click at [549, 150] on span "Remy Peppel" at bounding box center [607, 152] width 116 height 23
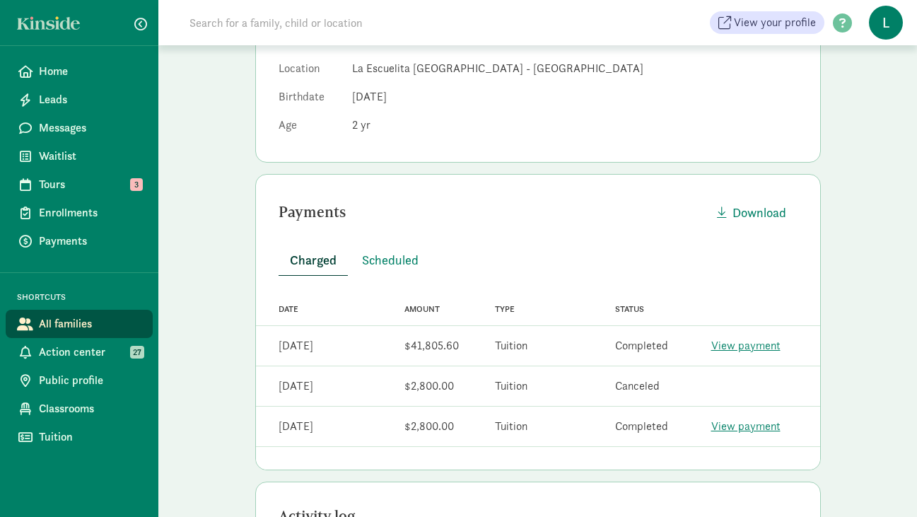
scroll to position [253, 0]
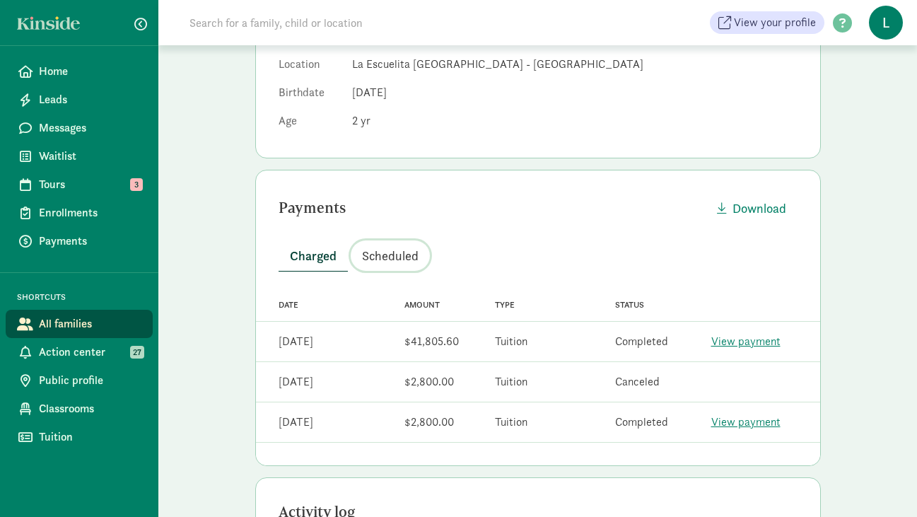
click at [403, 255] on span "Scheduled" at bounding box center [390, 255] width 57 height 19
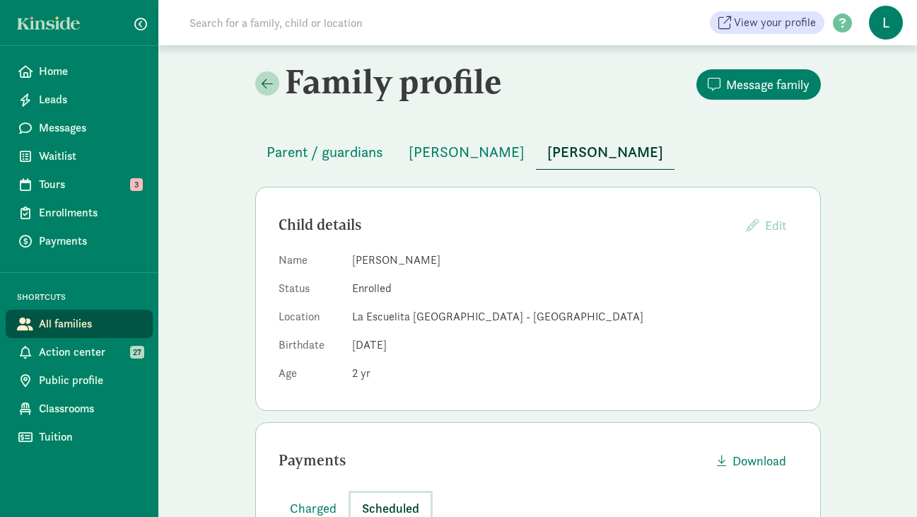
scroll to position [0, 0]
click at [233, 21] on input at bounding box center [379, 22] width 397 height 28
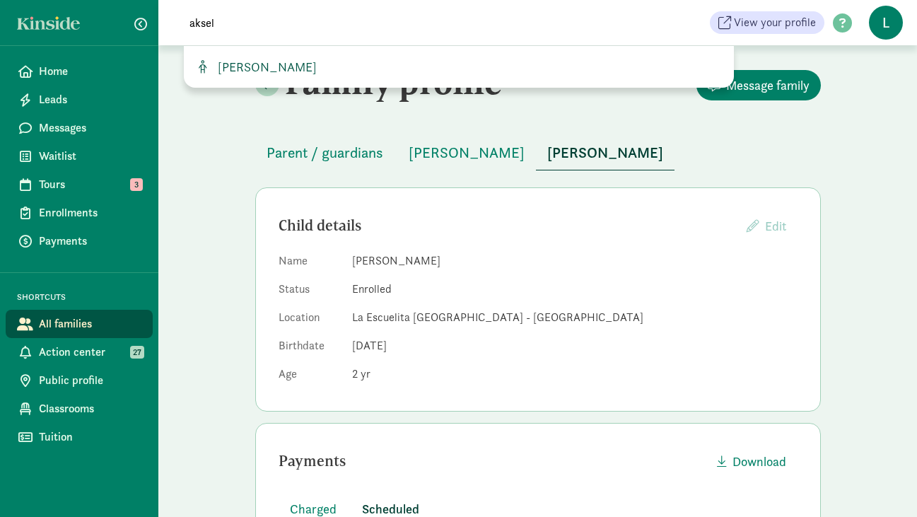
type input "aksel"
click at [269, 70] on span "Aksel Nicholson" at bounding box center [264, 67] width 105 height 16
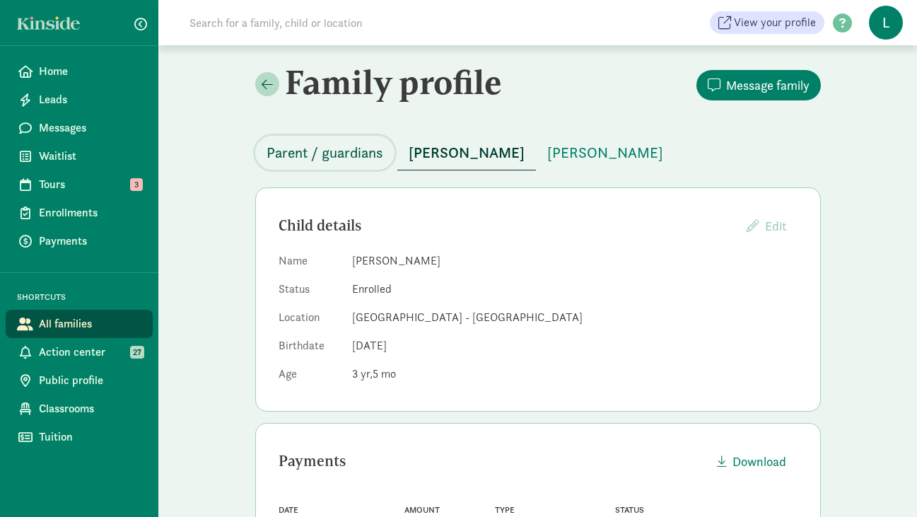
click at [340, 162] on span "Parent / guardians" at bounding box center [325, 152] width 117 height 23
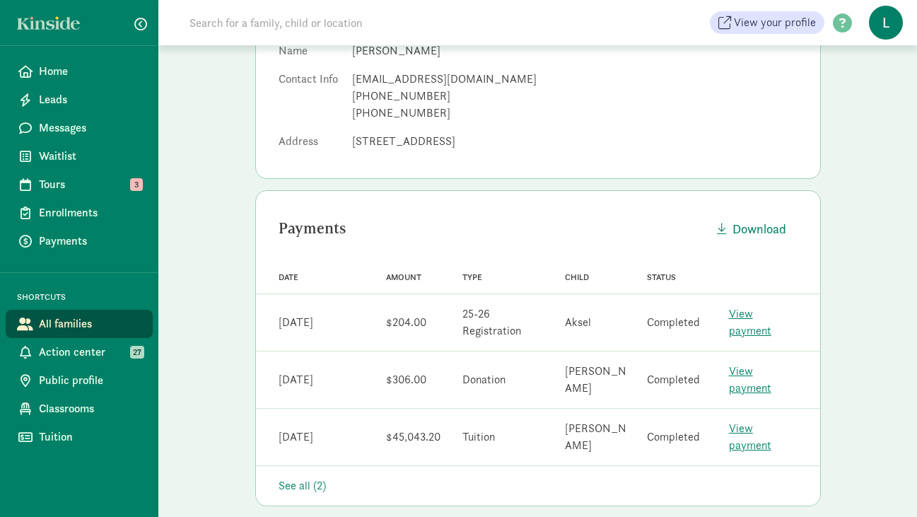
scroll to position [221, 0]
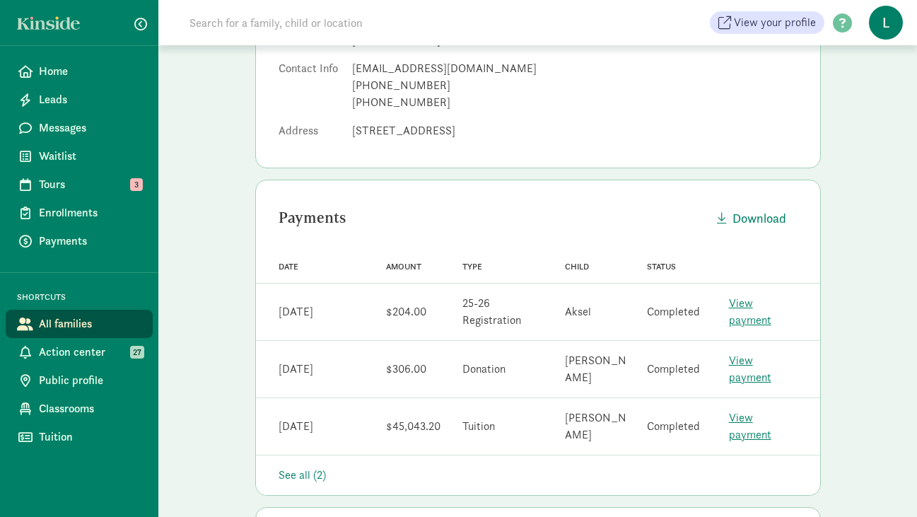
click at [251, 17] on input at bounding box center [379, 22] width 397 height 28
paste input "[PERSON_NAME]"
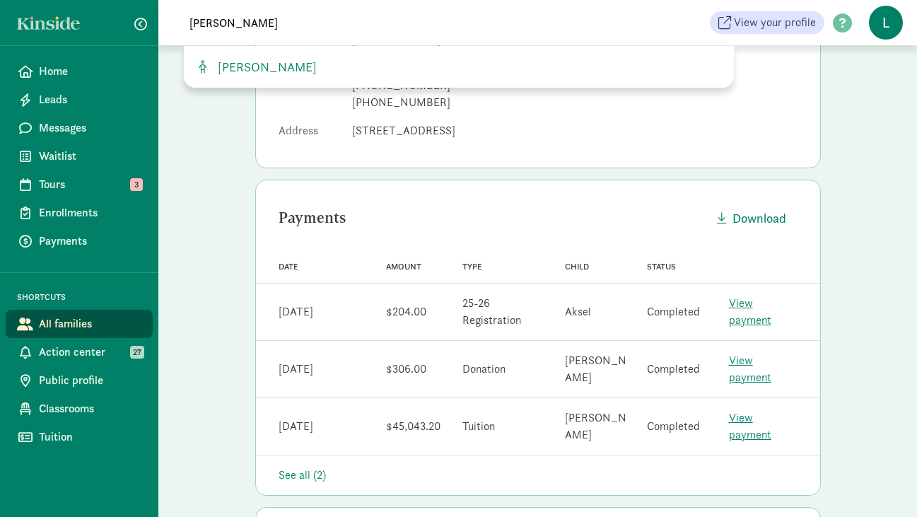
type input "[PERSON_NAME]"
click at [259, 76] on div "[PERSON_NAME]" at bounding box center [459, 67] width 550 height 42
click at [254, 71] on span "[PERSON_NAME]" at bounding box center [264, 67] width 105 height 16
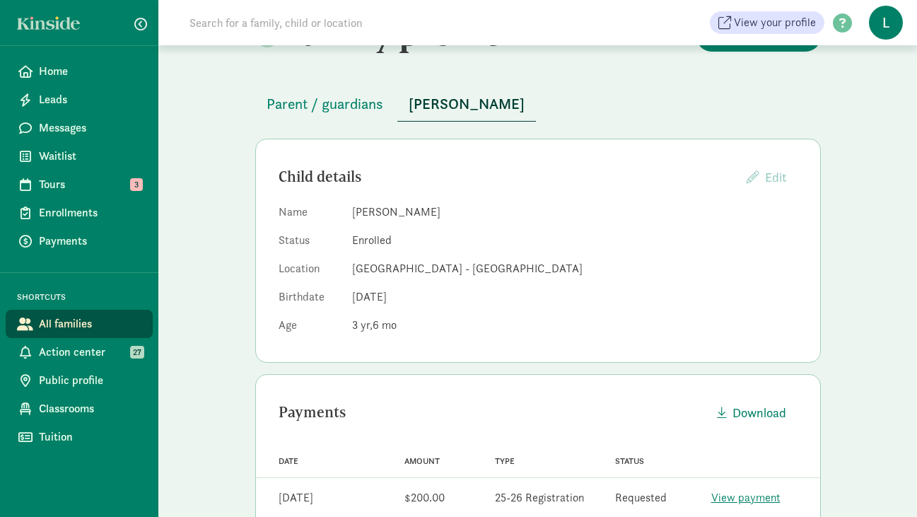
scroll to position [36, 0]
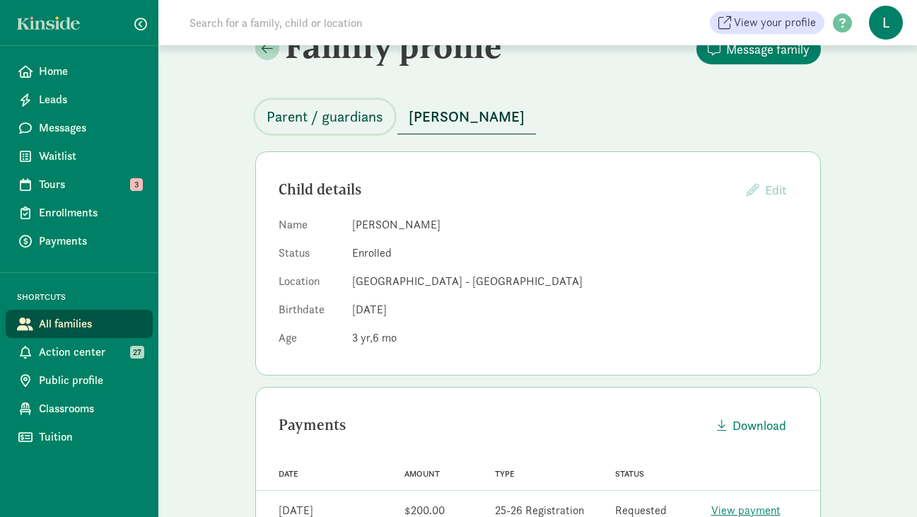
click at [330, 117] on span "Parent / guardians" at bounding box center [325, 116] width 117 height 23
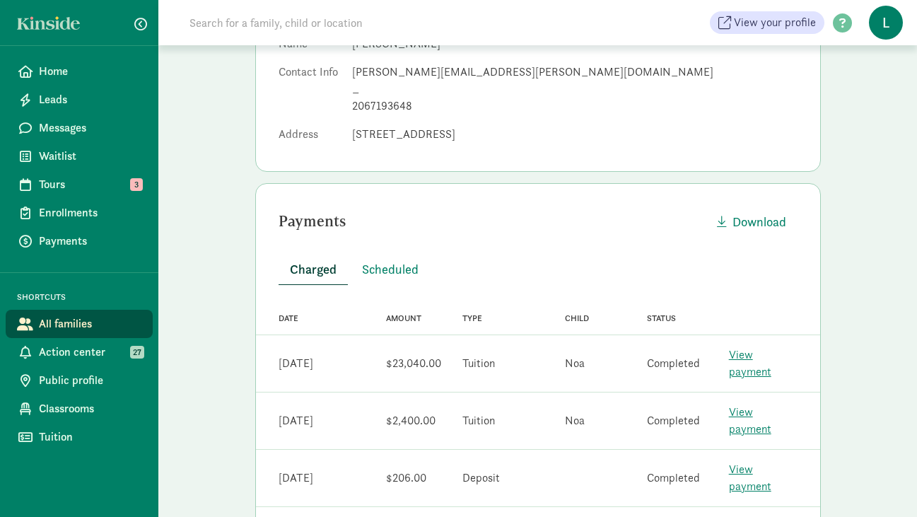
scroll to position [431, 0]
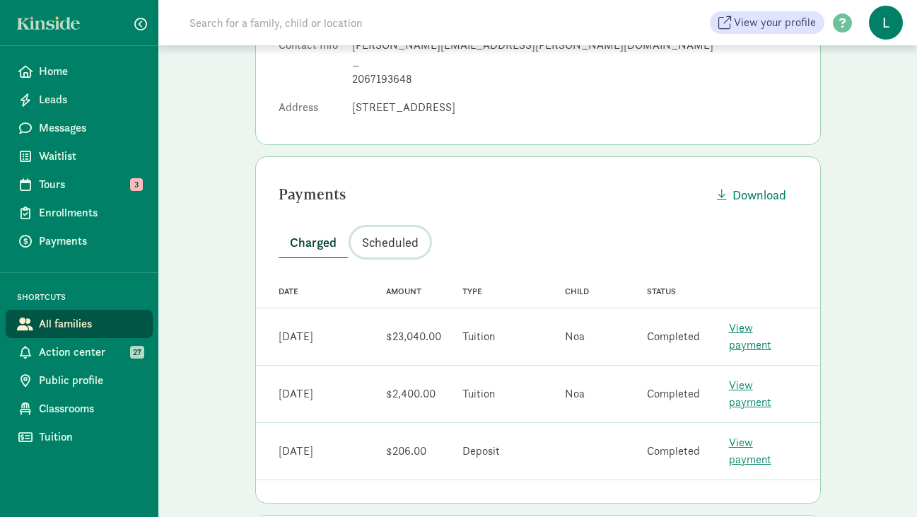
click at [390, 242] on span "Scheduled" at bounding box center [390, 242] width 57 height 19
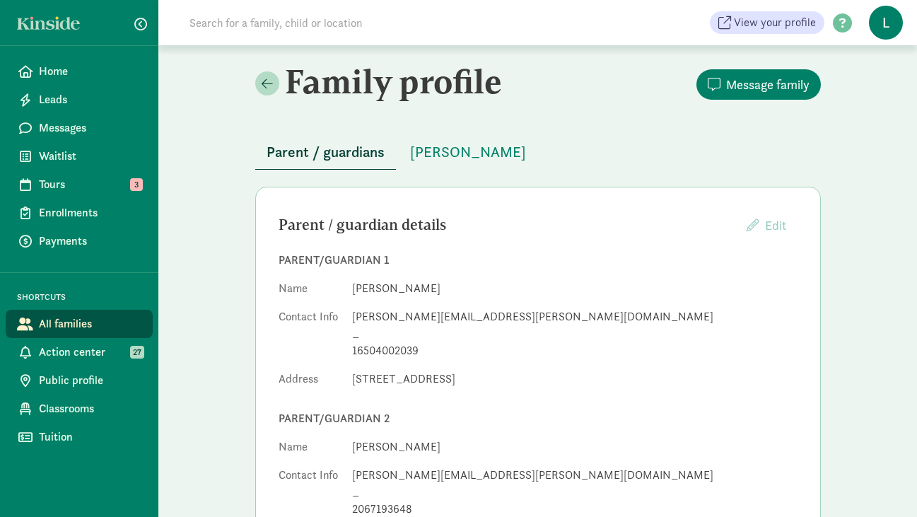
scroll to position [0, 0]
click at [280, 33] on input at bounding box center [379, 22] width 397 height 28
paste input "[PERSON_NAME]"
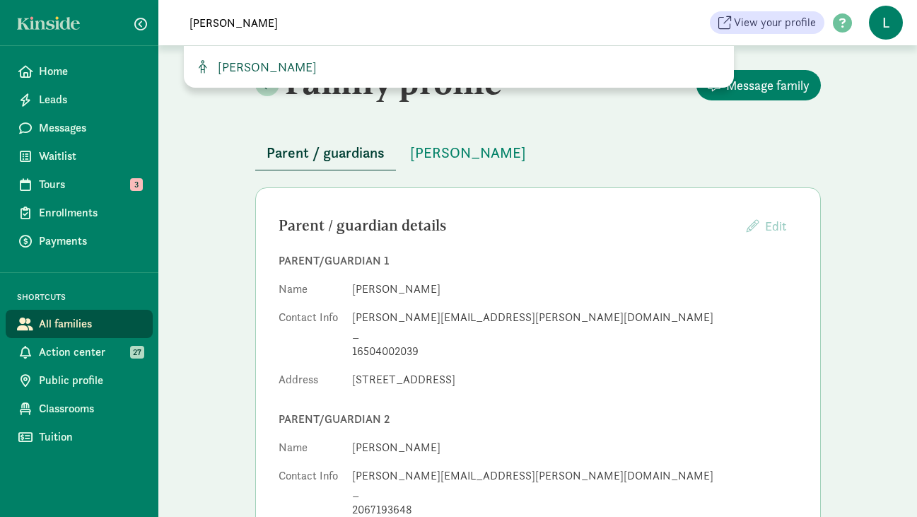
type input "[PERSON_NAME]"
click at [266, 65] on span "[PERSON_NAME]" at bounding box center [264, 67] width 105 height 16
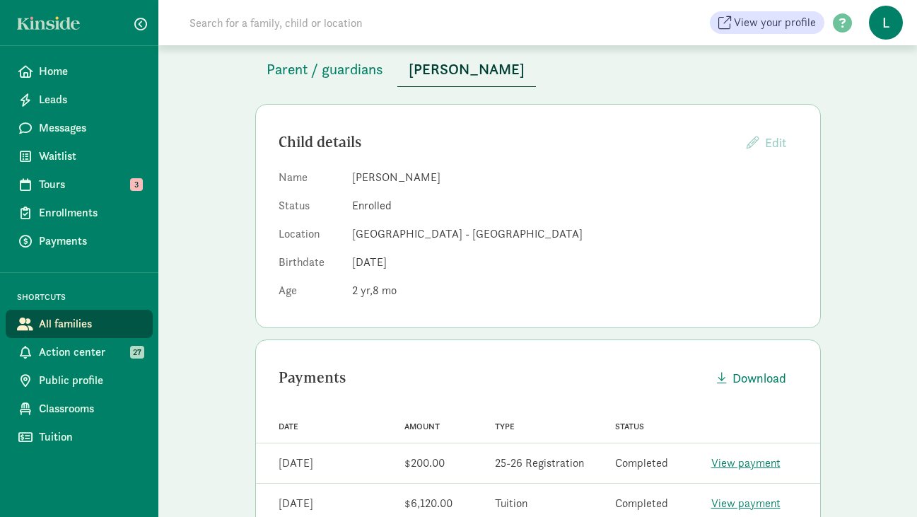
scroll to position [78, 0]
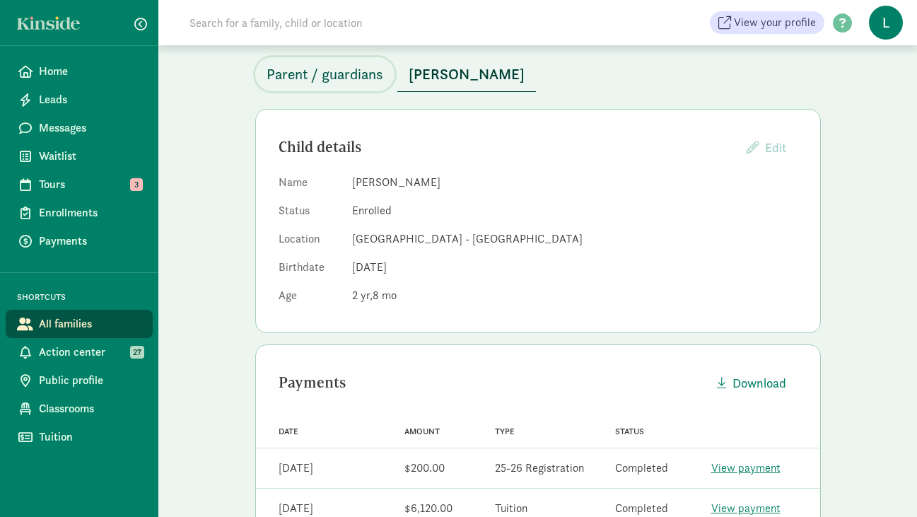
click at [363, 69] on span "Parent / guardians" at bounding box center [325, 74] width 117 height 23
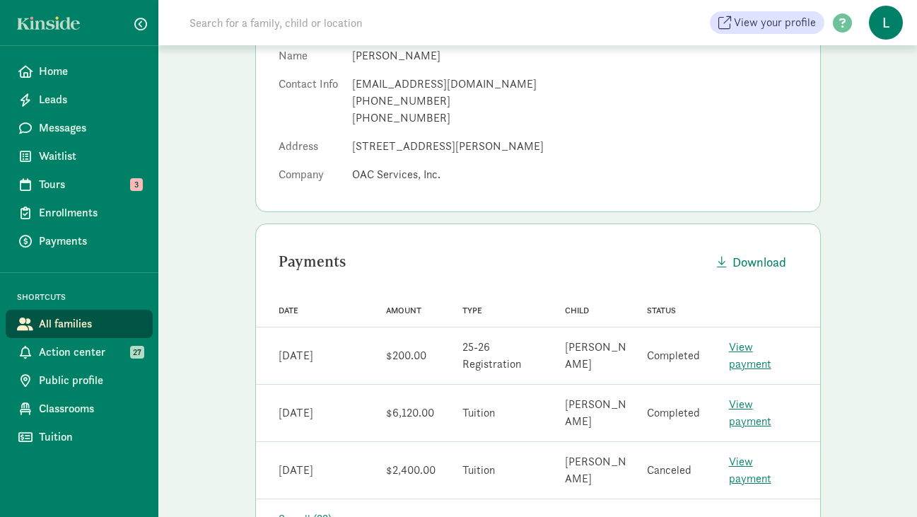
scroll to position [206, 0]
click at [214, 18] on input at bounding box center [379, 22] width 397 height 28
paste input "[PERSON_NAME]"
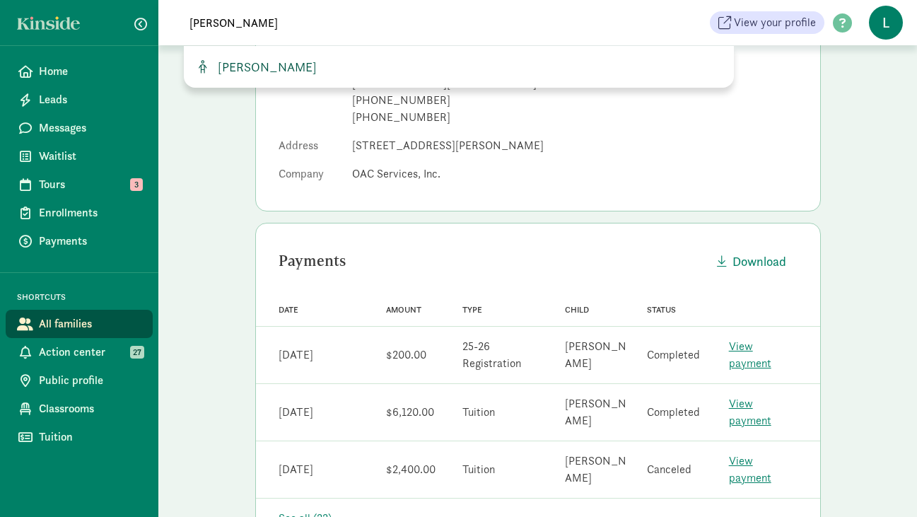
type input "[PERSON_NAME]"
click at [231, 68] on span "[PERSON_NAME]" at bounding box center [264, 67] width 105 height 16
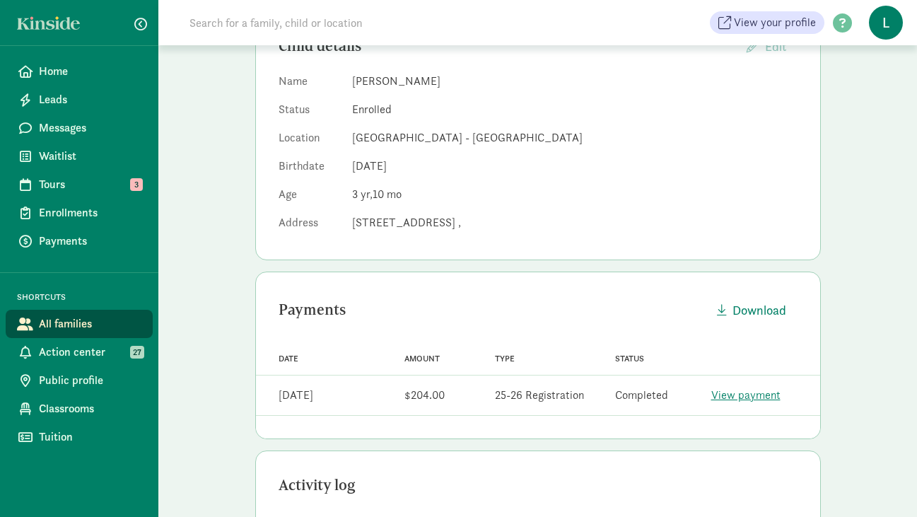
scroll to position [188, 0]
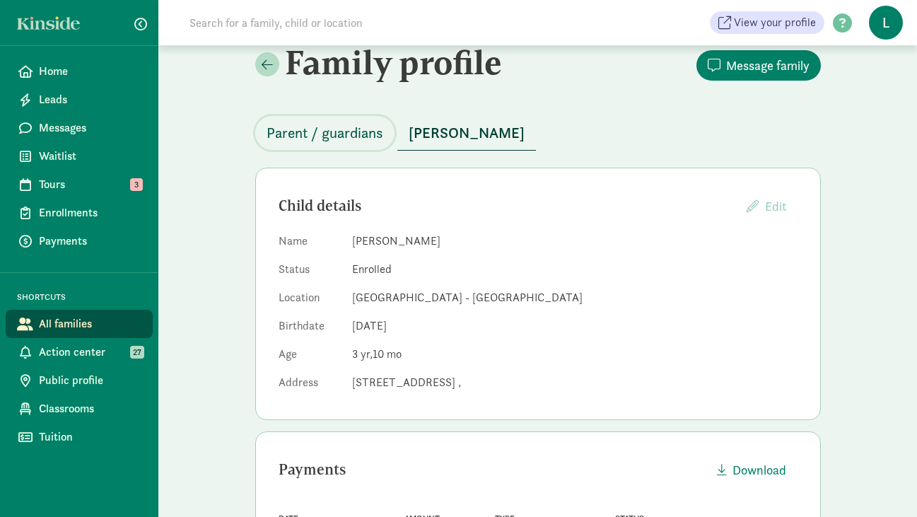
click at [333, 134] on span "Parent / guardians" at bounding box center [325, 133] width 117 height 23
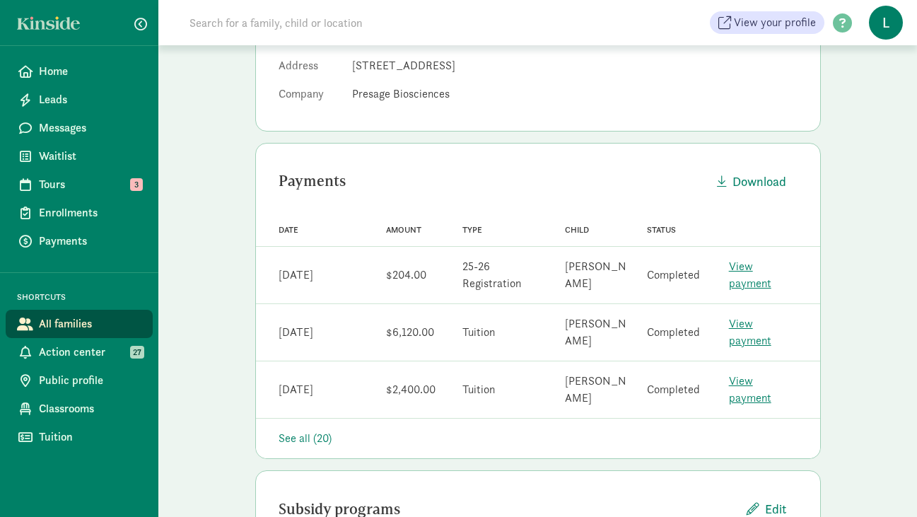
scroll to position [286, 0]
click at [215, 28] on input at bounding box center [379, 22] width 397 height 28
paste input "[PERSON_NAME]"
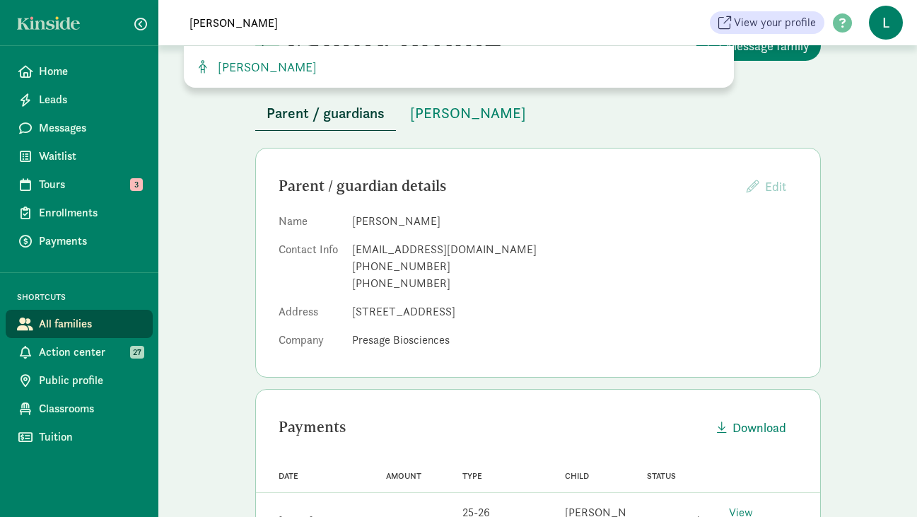
scroll to position [0, 0]
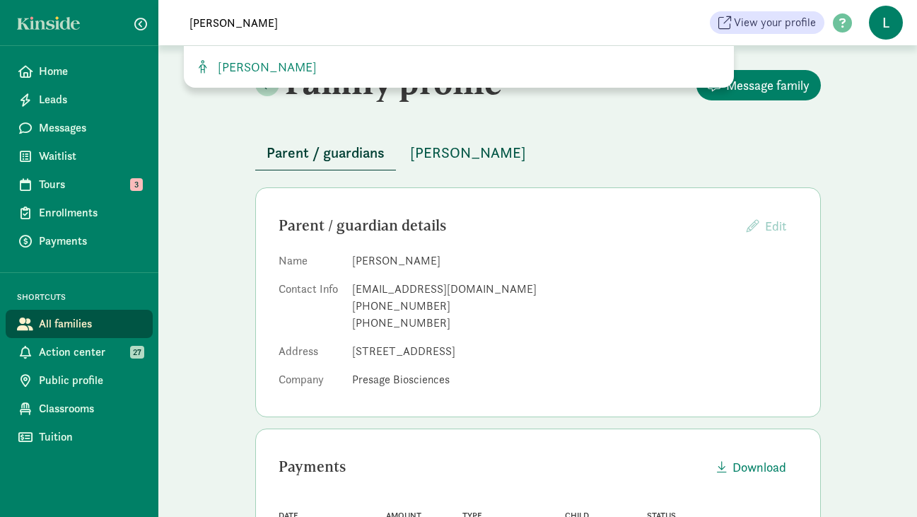
type input "[PERSON_NAME]"
click at [462, 160] on span "Walker Grenley" at bounding box center [468, 152] width 116 height 23
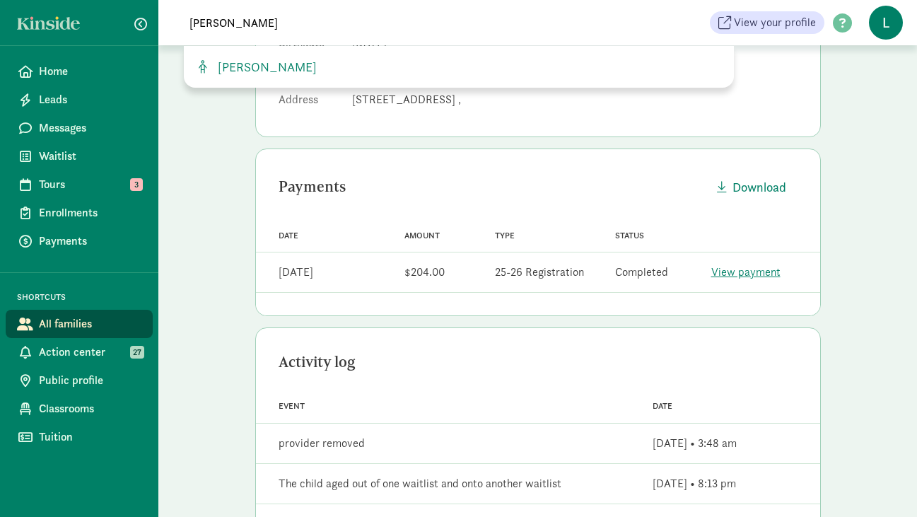
scroll to position [306, 0]
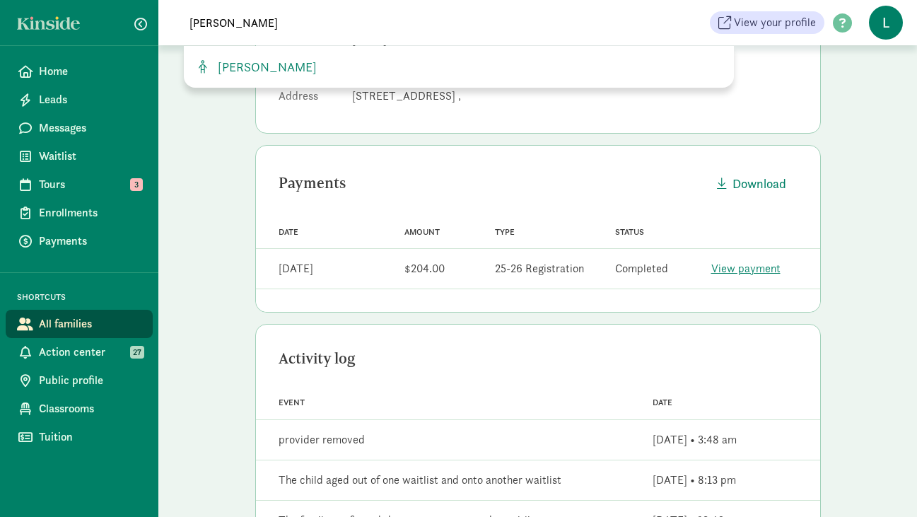
click at [366, 205] on div "Payments Download Date Amount Type Status Date Jul 25, 2025 Amount $204.00 Type…" at bounding box center [538, 229] width 566 height 168
click at [276, 67] on span "[PERSON_NAME]" at bounding box center [264, 67] width 105 height 16
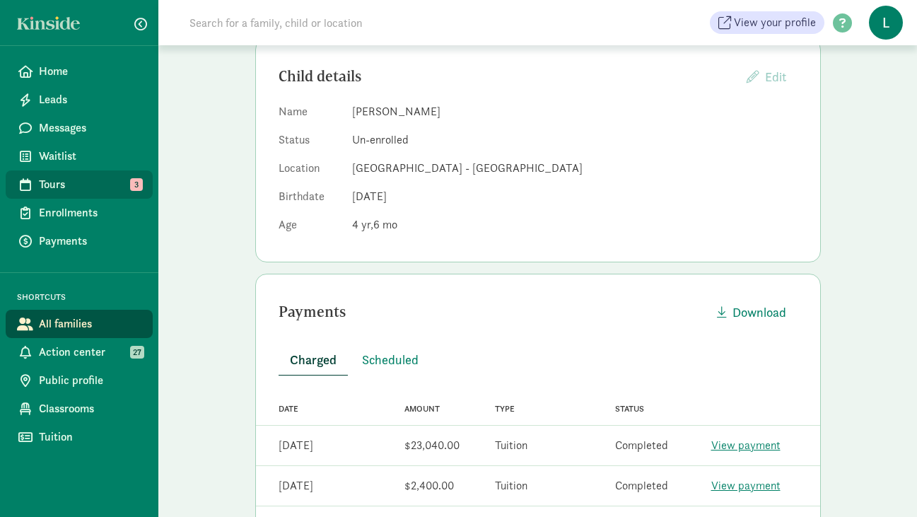
scroll to position [147, 0]
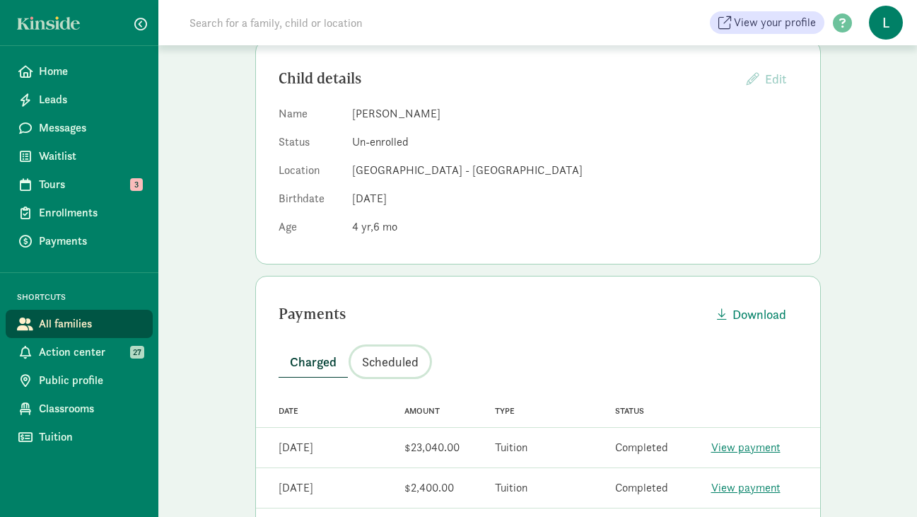
click at [375, 371] on button "Scheduled" at bounding box center [390, 361] width 79 height 30
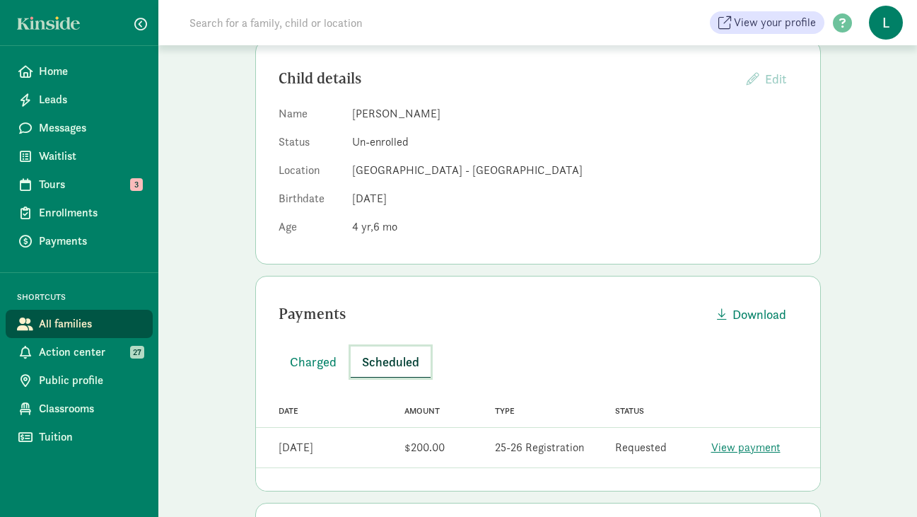
scroll to position [0, 0]
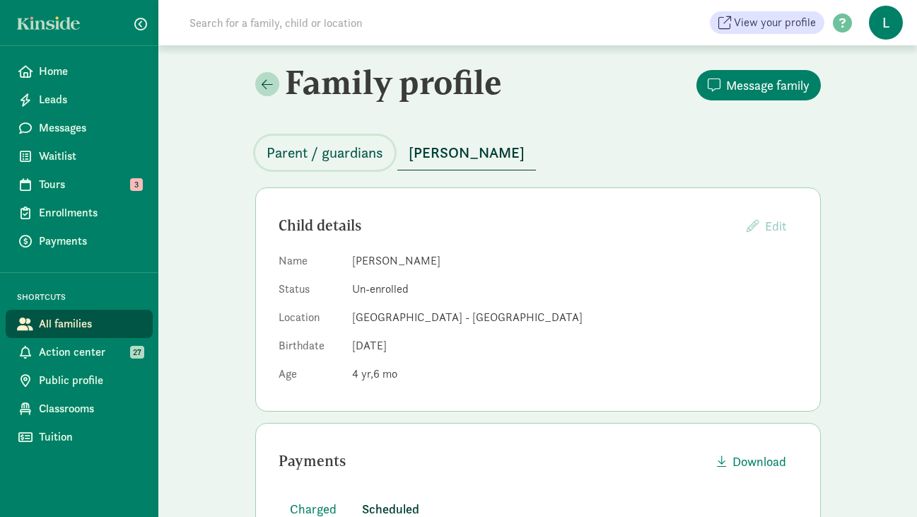
click at [328, 160] on span "Parent / guardians" at bounding box center [325, 152] width 117 height 23
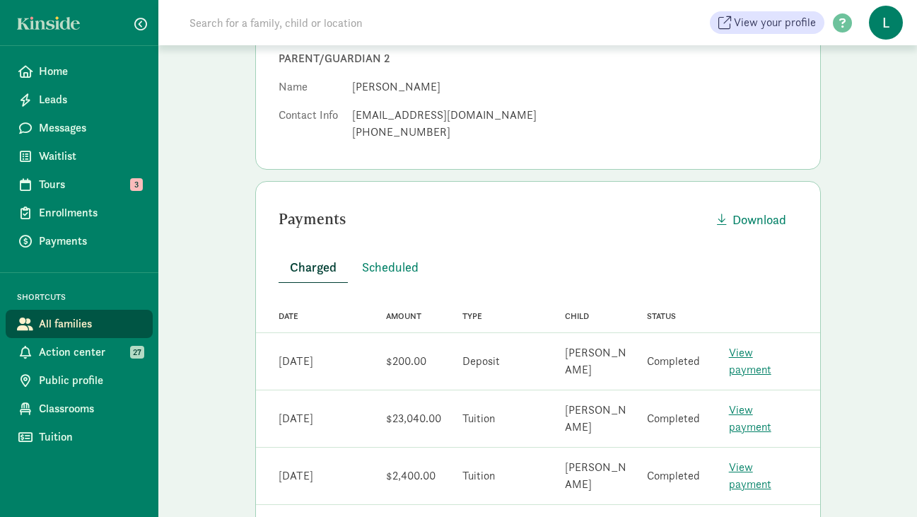
scroll to position [363, 0]
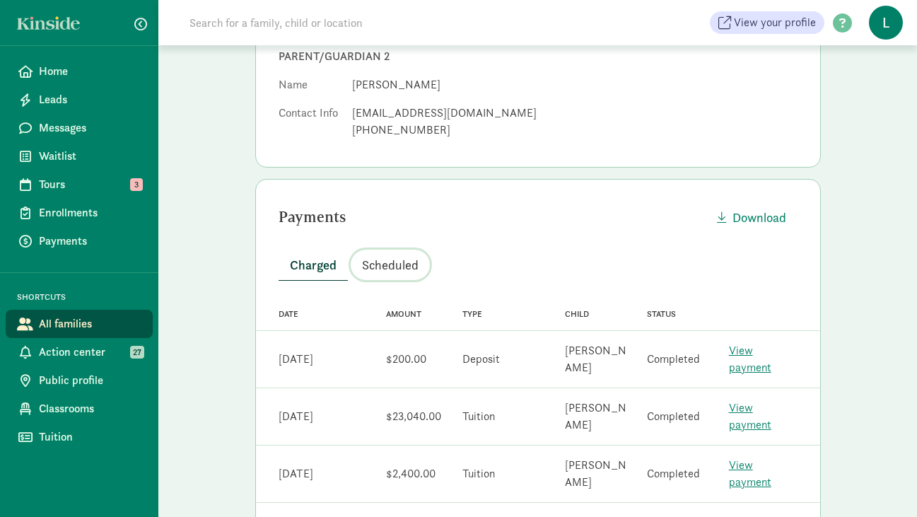
click at [387, 263] on span "Scheduled" at bounding box center [390, 264] width 57 height 19
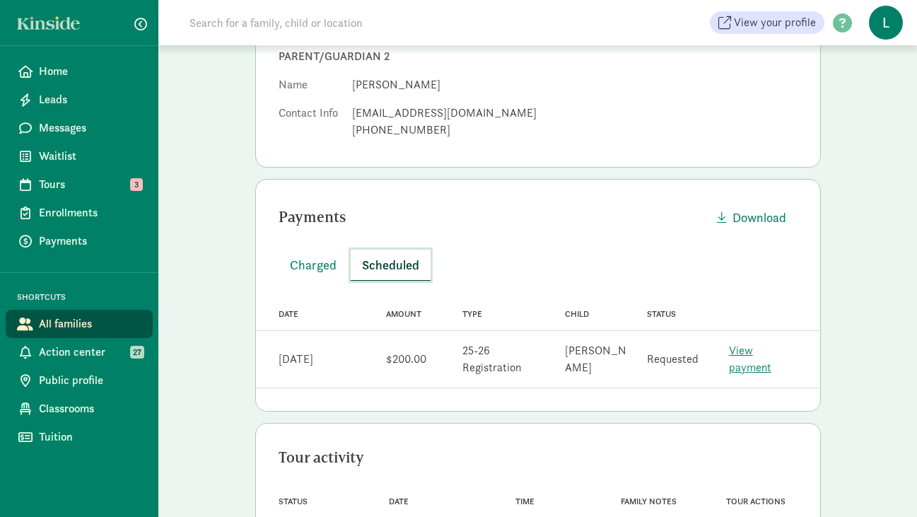
scroll to position [0, 0]
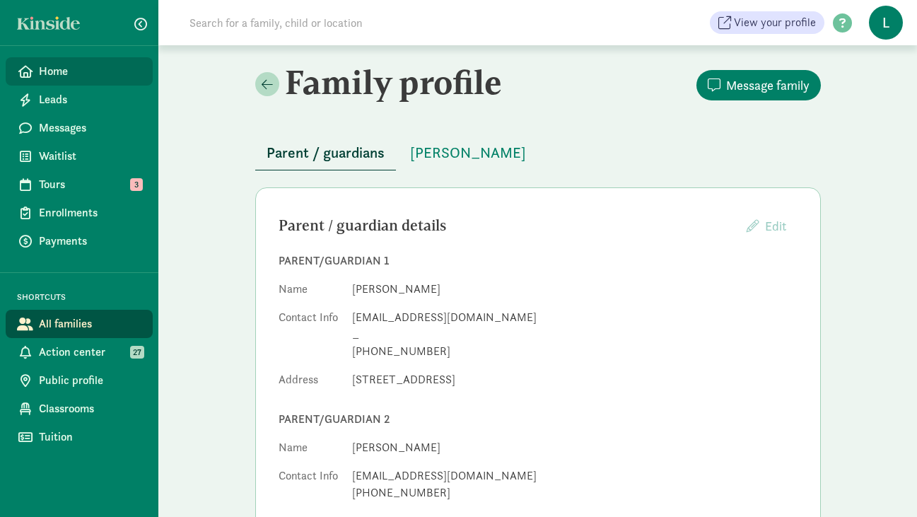
click at [78, 64] on span "Home" at bounding box center [90, 71] width 103 height 17
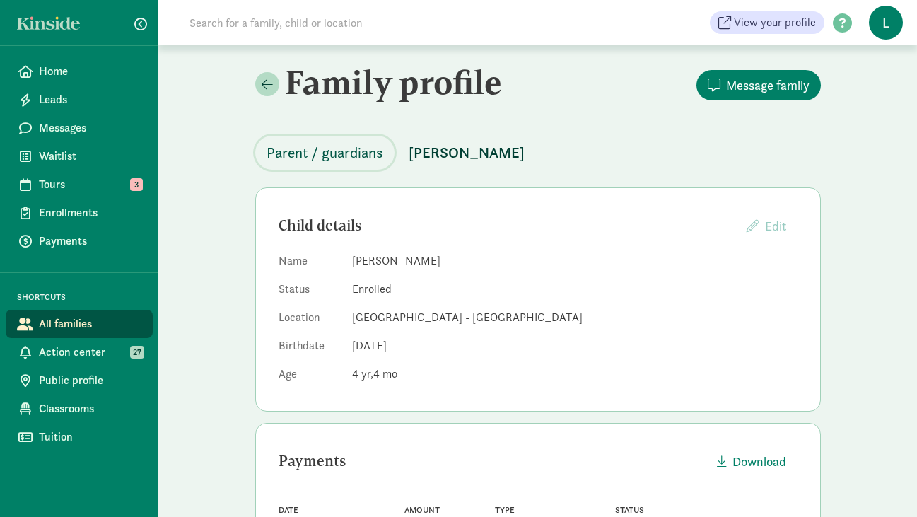
click at [345, 153] on span "Parent / guardians" at bounding box center [325, 152] width 117 height 23
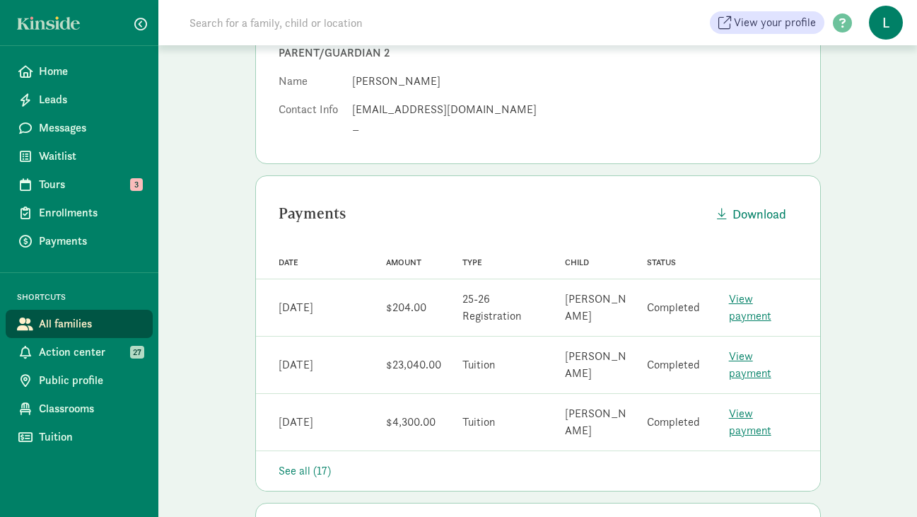
scroll to position [408, 0]
